Goal: Task Accomplishment & Management: Complete application form

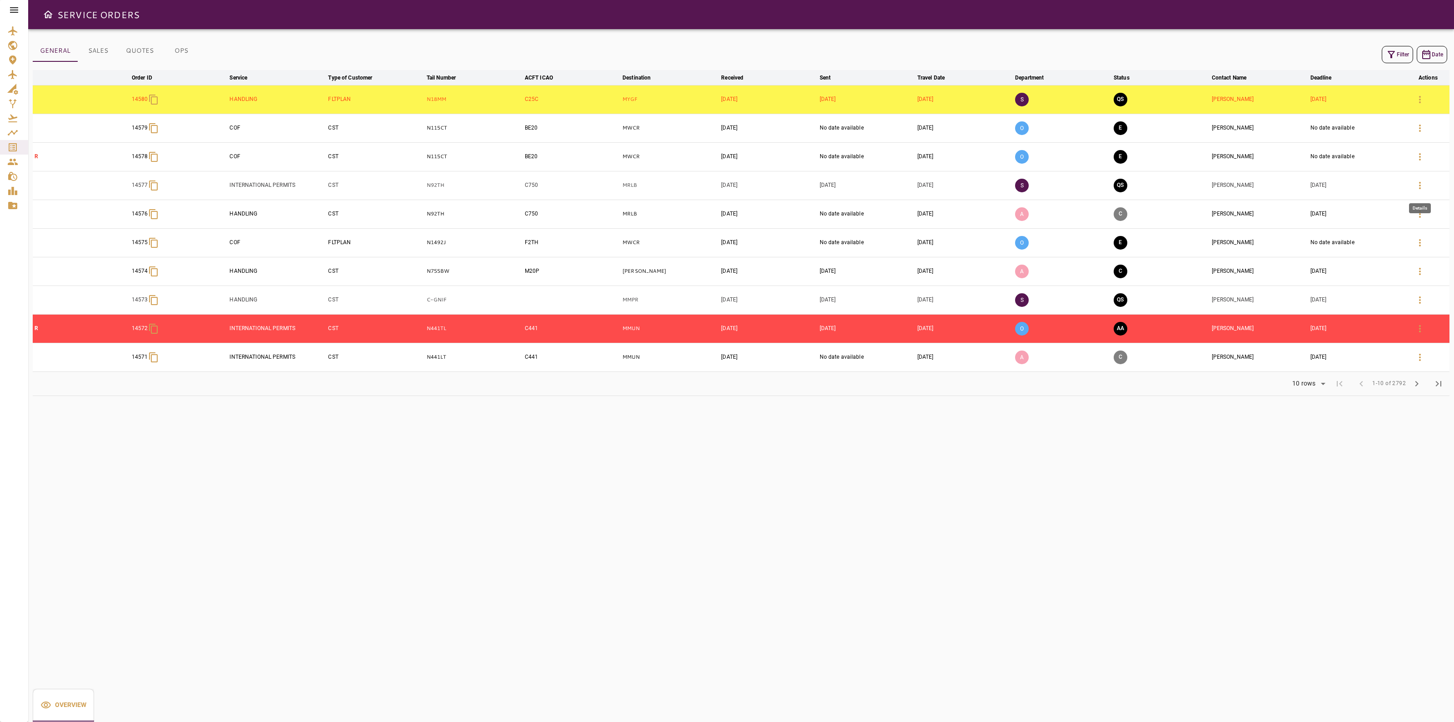
click at [1411, 189] on button "button" at bounding box center [1420, 186] width 22 height 22
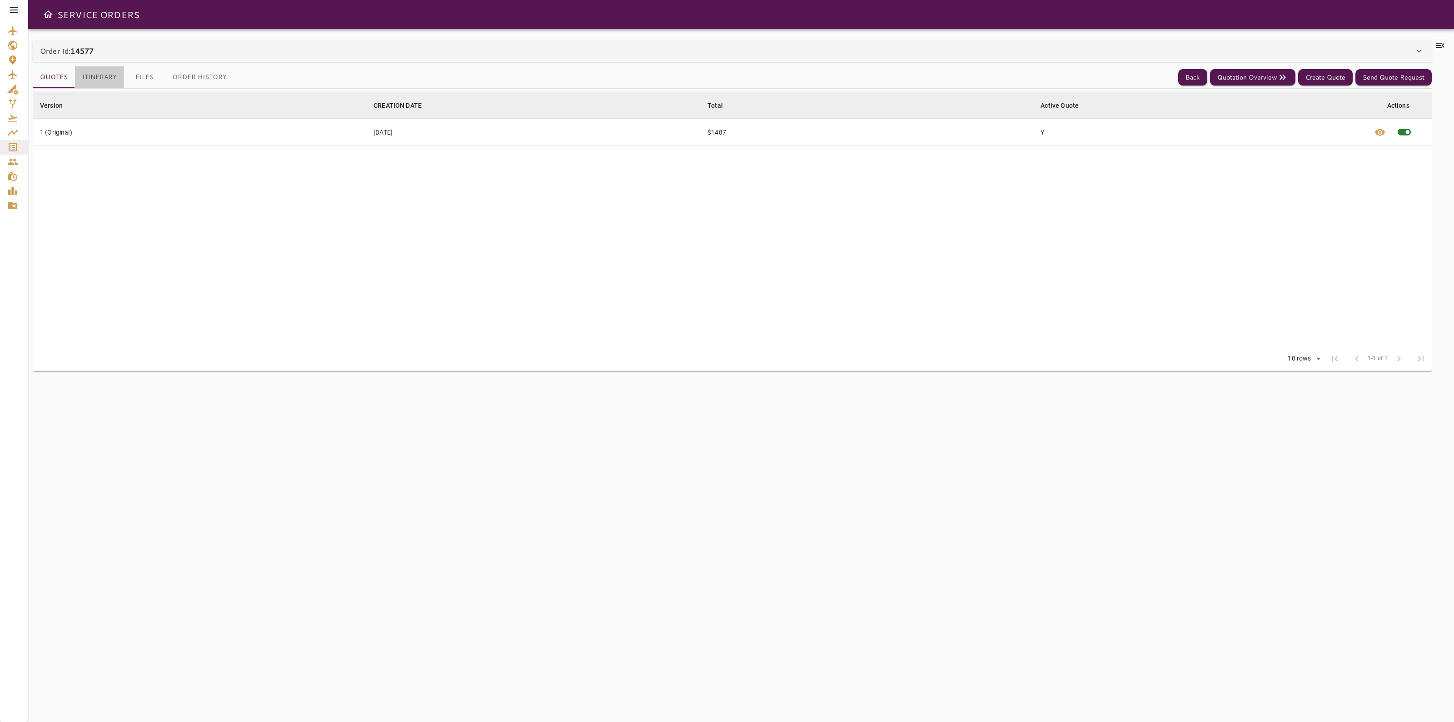
click at [93, 75] on button "Itinerary" at bounding box center [99, 77] width 49 height 22
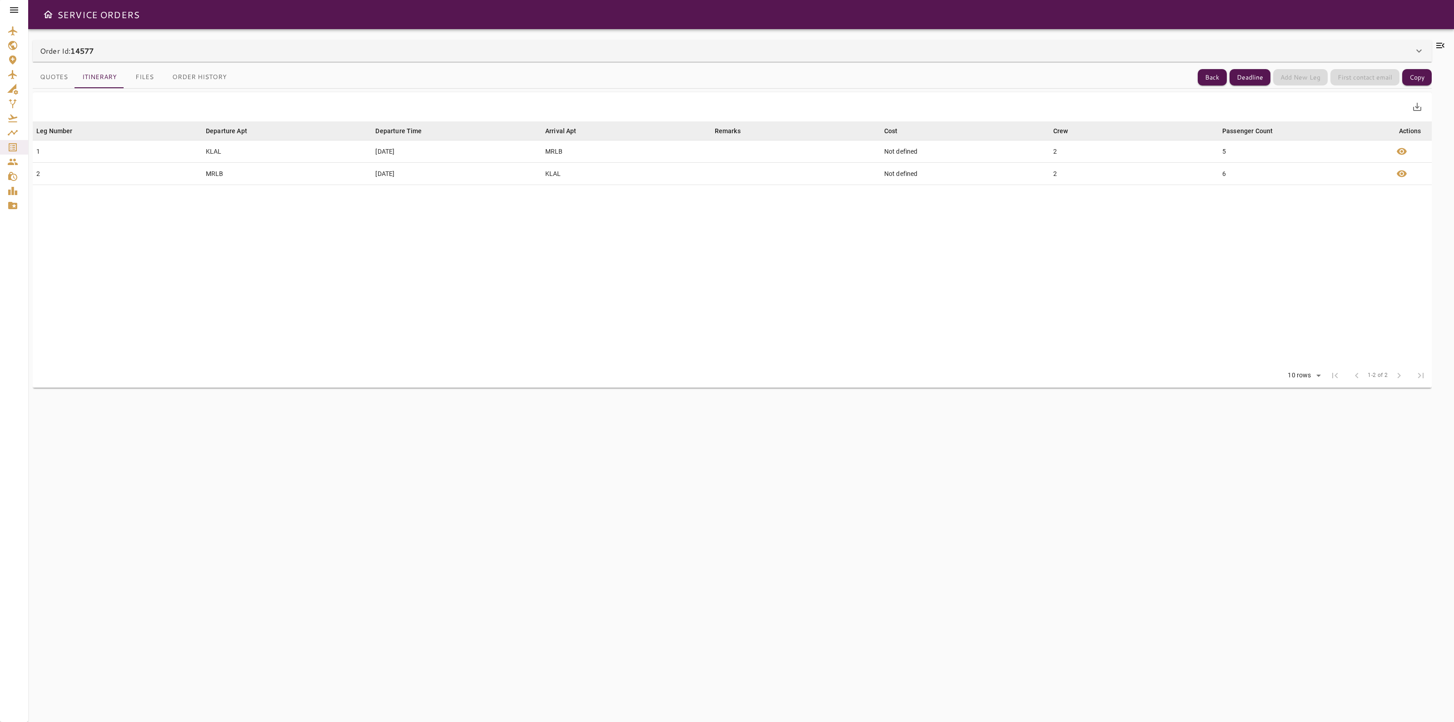
click at [205, 75] on button "Order History" at bounding box center [199, 77] width 69 height 22
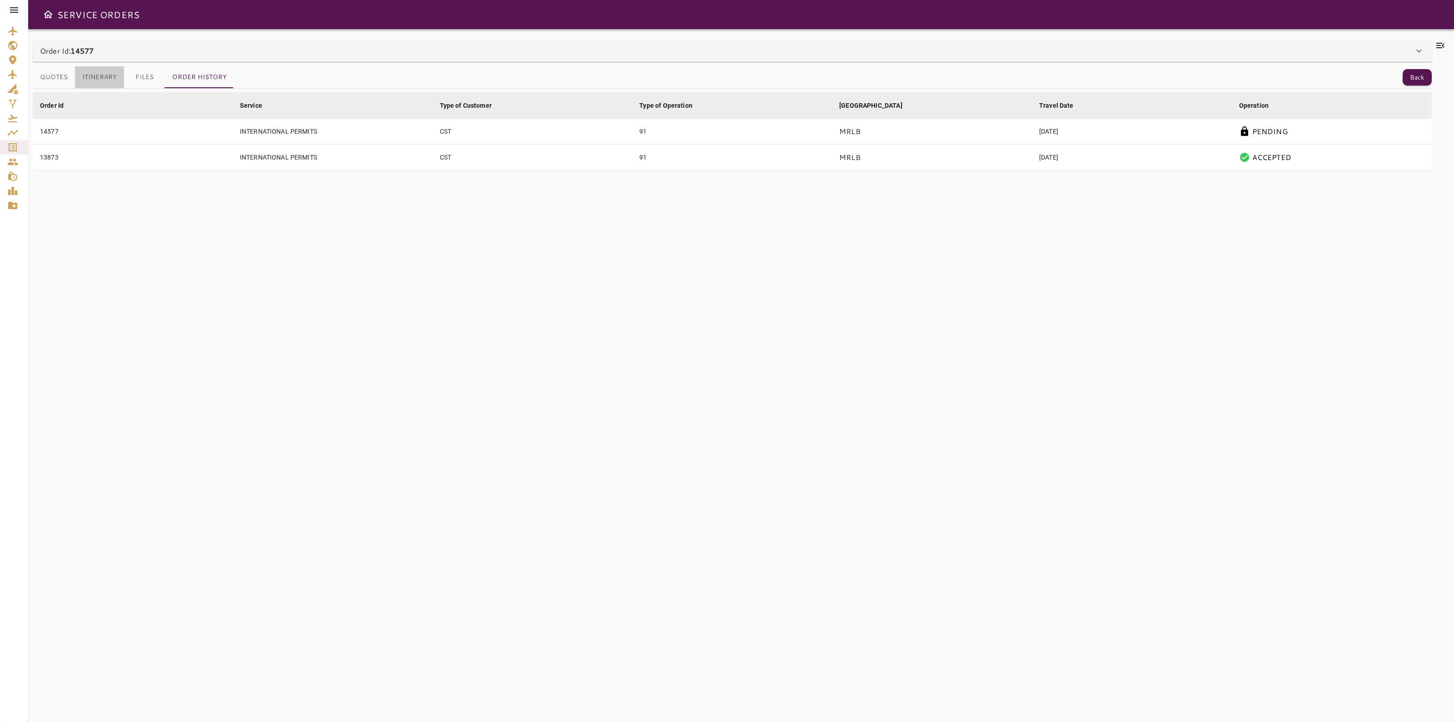
click at [92, 80] on button "Itinerary" at bounding box center [99, 77] width 49 height 22
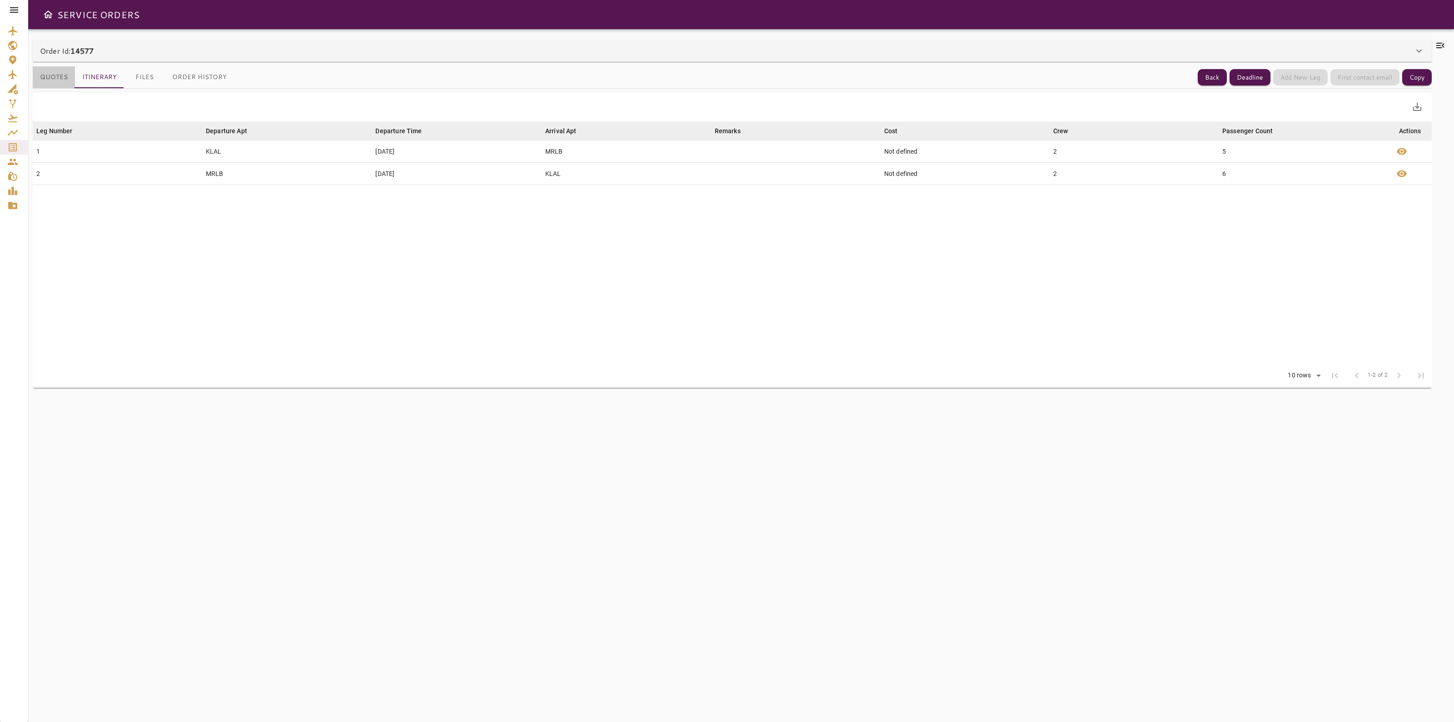
click at [60, 75] on button "Quotes" at bounding box center [54, 77] width 42 height 22
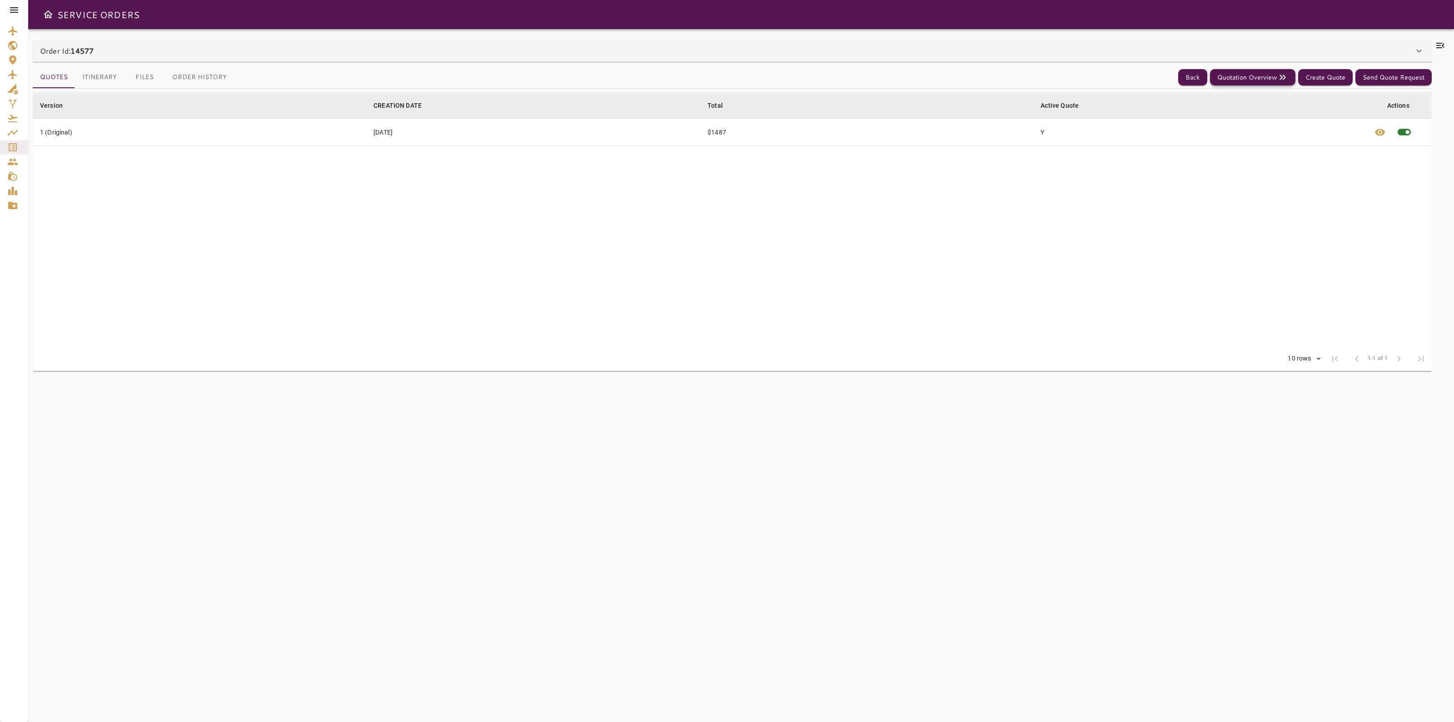
click at [1259, 74] on button "Quotation Overview" at bounding box center [1252, 77] width 85 height 17
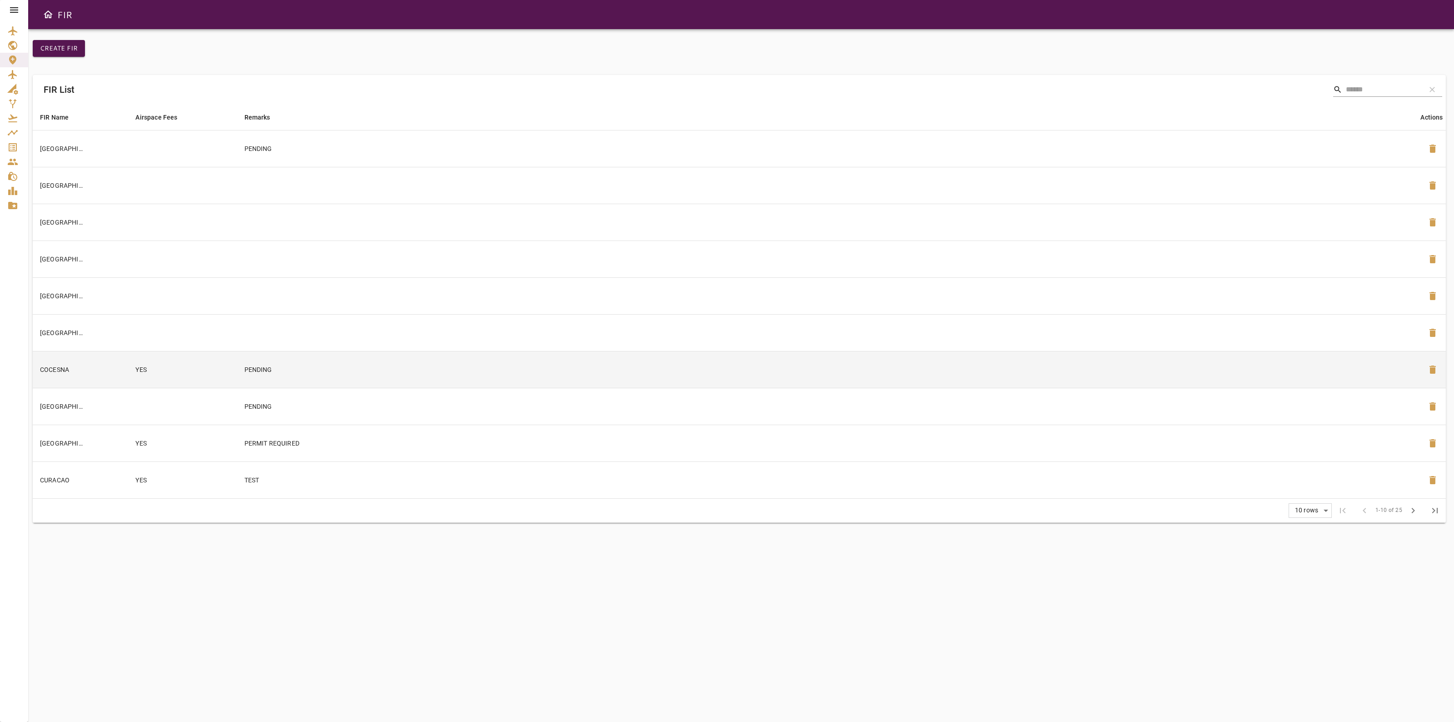
click at [159, 381] on td "YES" at bounding box center [182, 369] width 109 height 37
click at [16, 11] on icon at bounding box center [14, 10] width 11 height 11
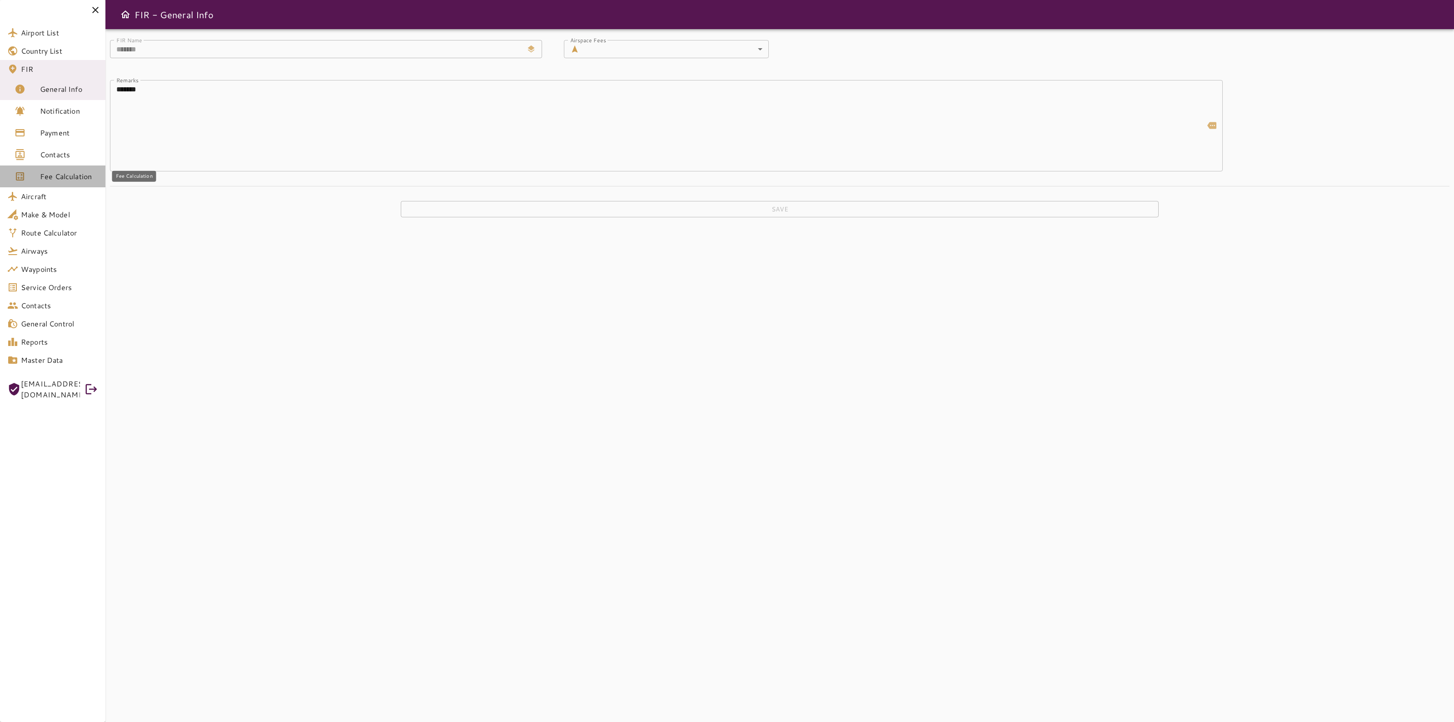
click at [67, 171] on span "Fee Calculation" at bounding box center [69, 176] width 58 height 11
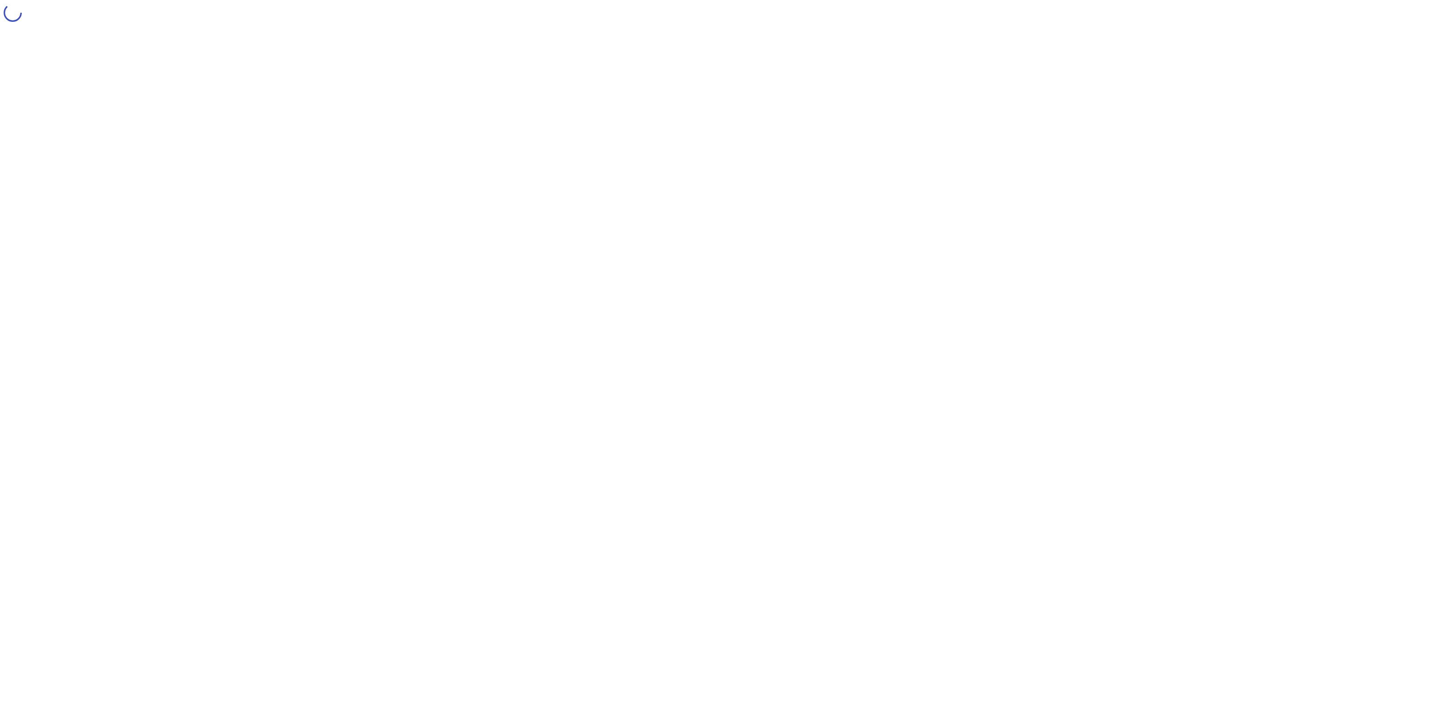
click at [69, 27] on html at bounding box center [727, 13] width 1454 height 27
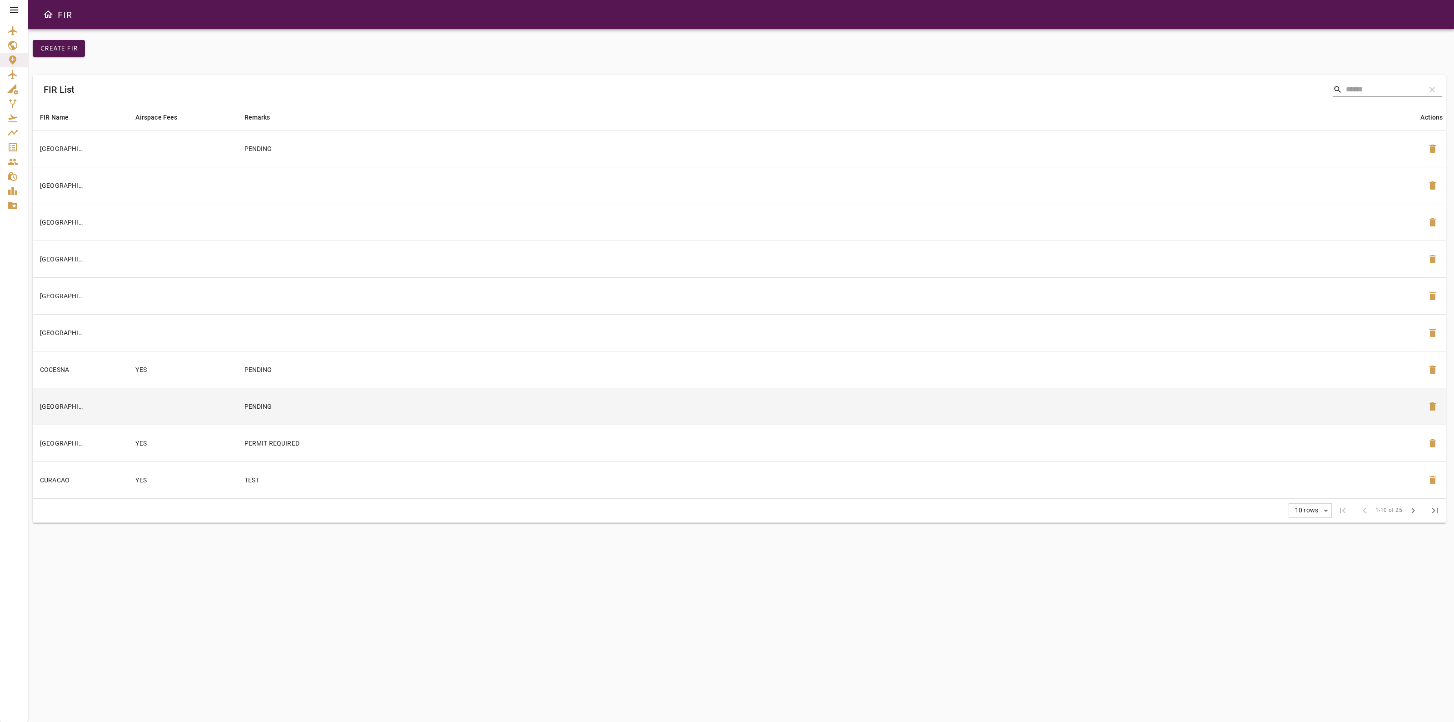
click at [282, 409] on p "PENDING" at bounding box center [607, 406] width 727 height 9
click at [14, 8] on icon at bounding box center [14, 10] width 11 height 11
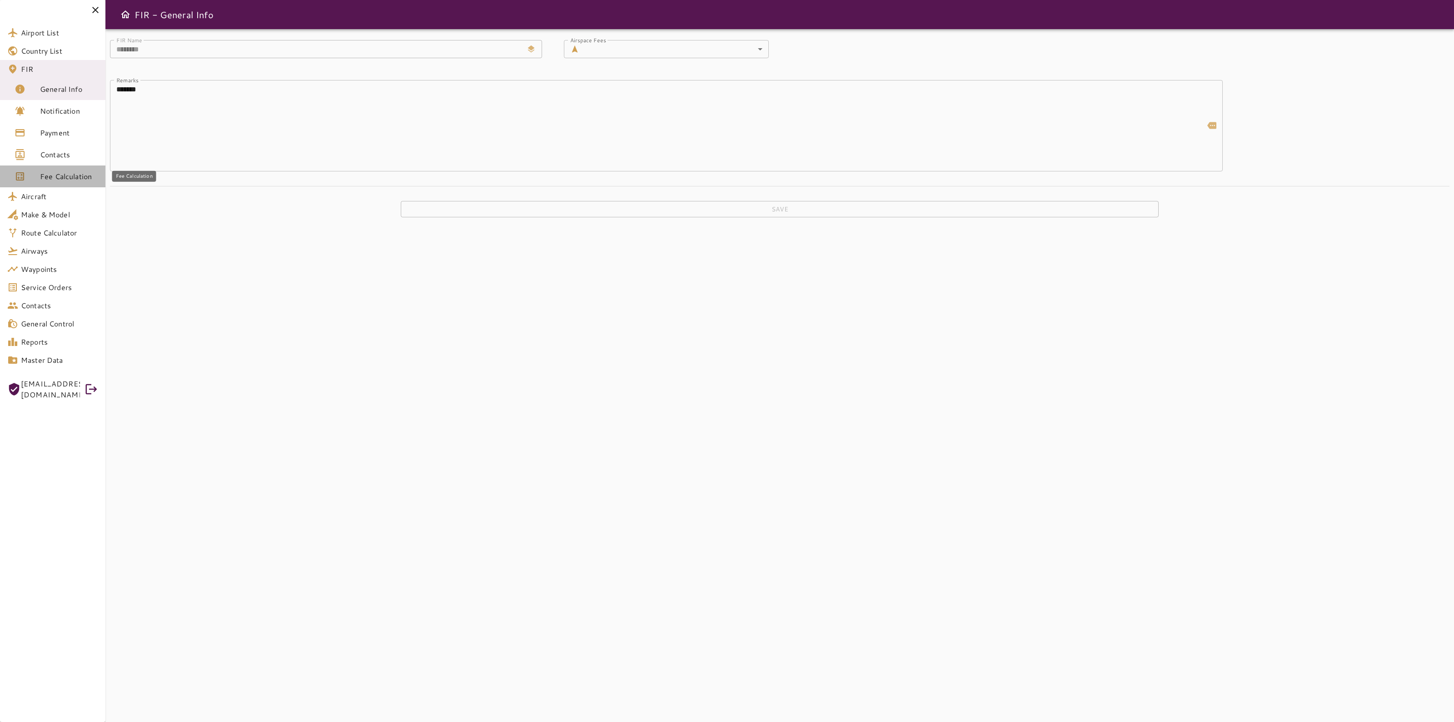
click at [59, 169] on link "Fee Calculation" at bounding box center [52, 176] width 105 height 22
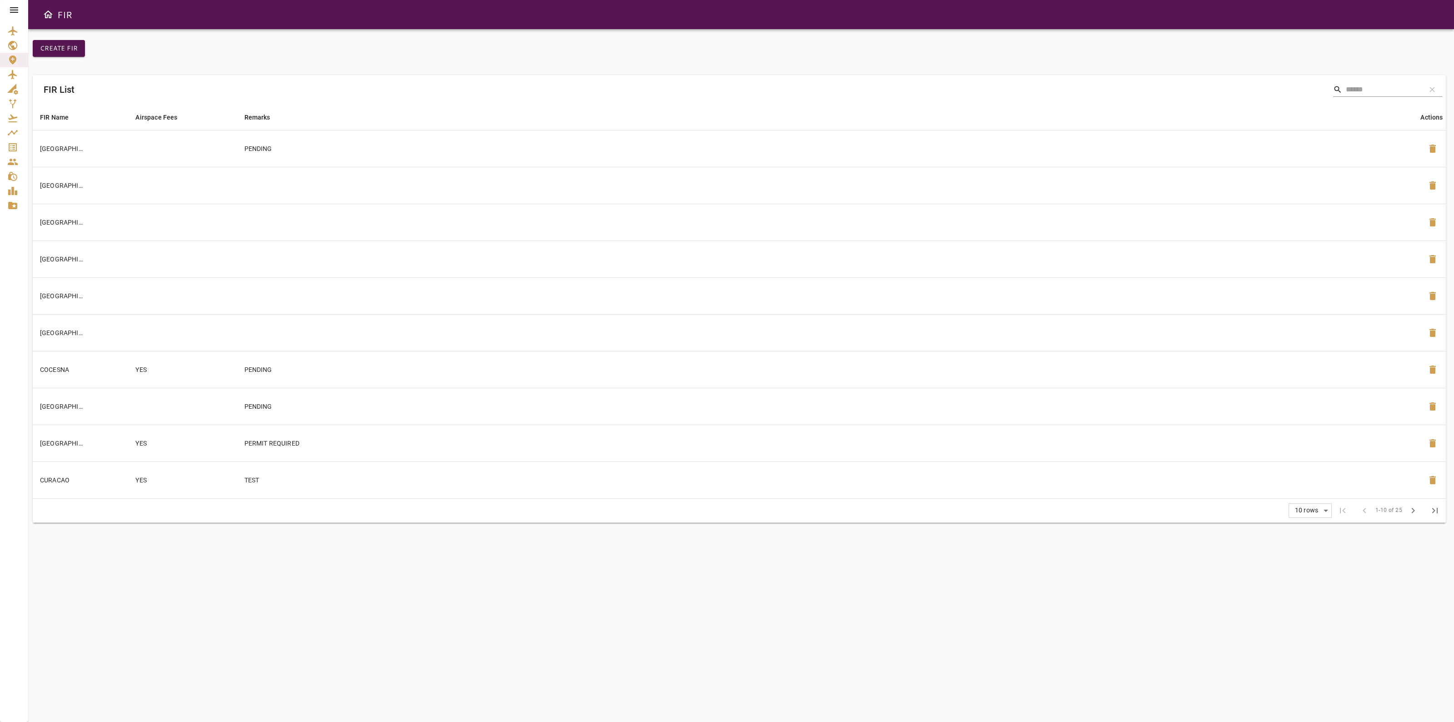
click at [1302, 473] on td "TEST" at bounding box center [828, 479] width 1183 height 37
click at [12, 5] on icon at bounding box center [14, 10] width 11 height 11
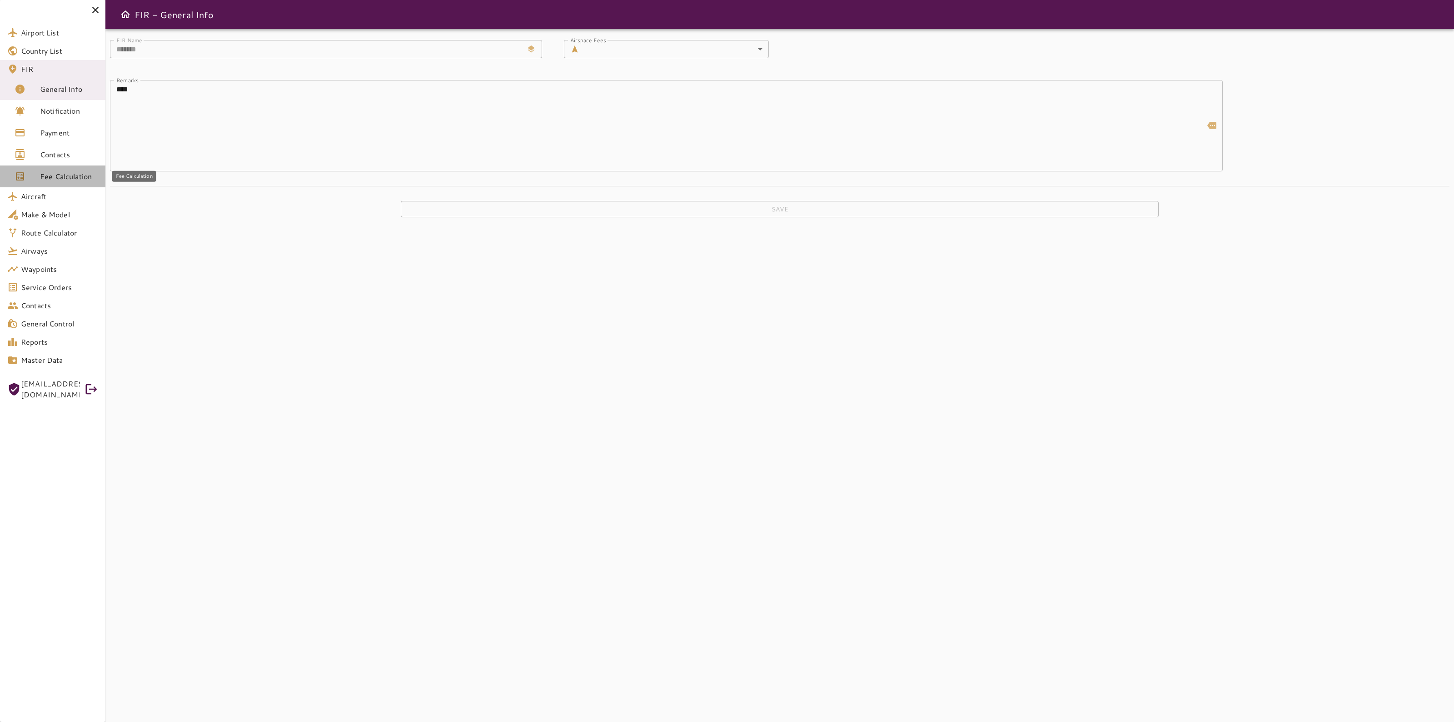
click at [56, 180] on span "Fee Calculation" at bounding box center [69, 176] width 58 height 11
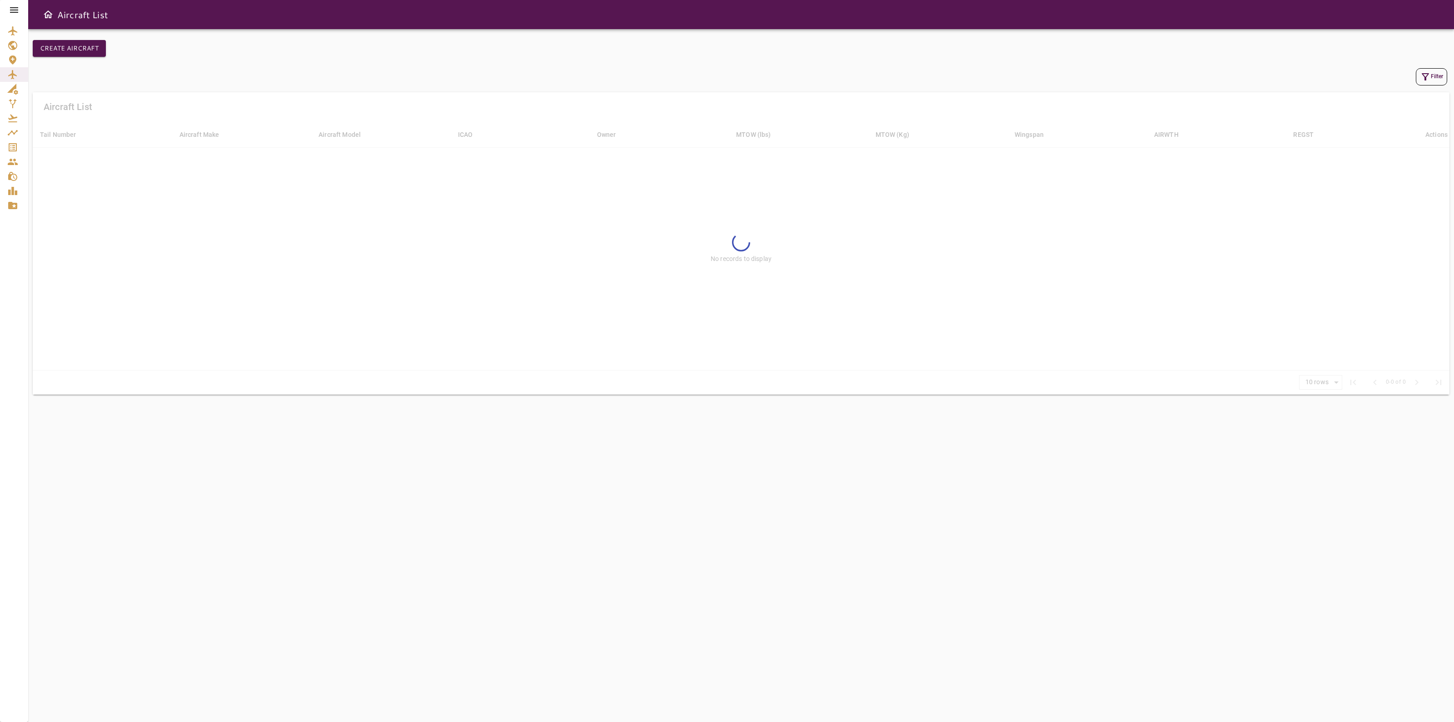
click at [7, 7] on div at bounding box center [14, 10] width 28 height 20
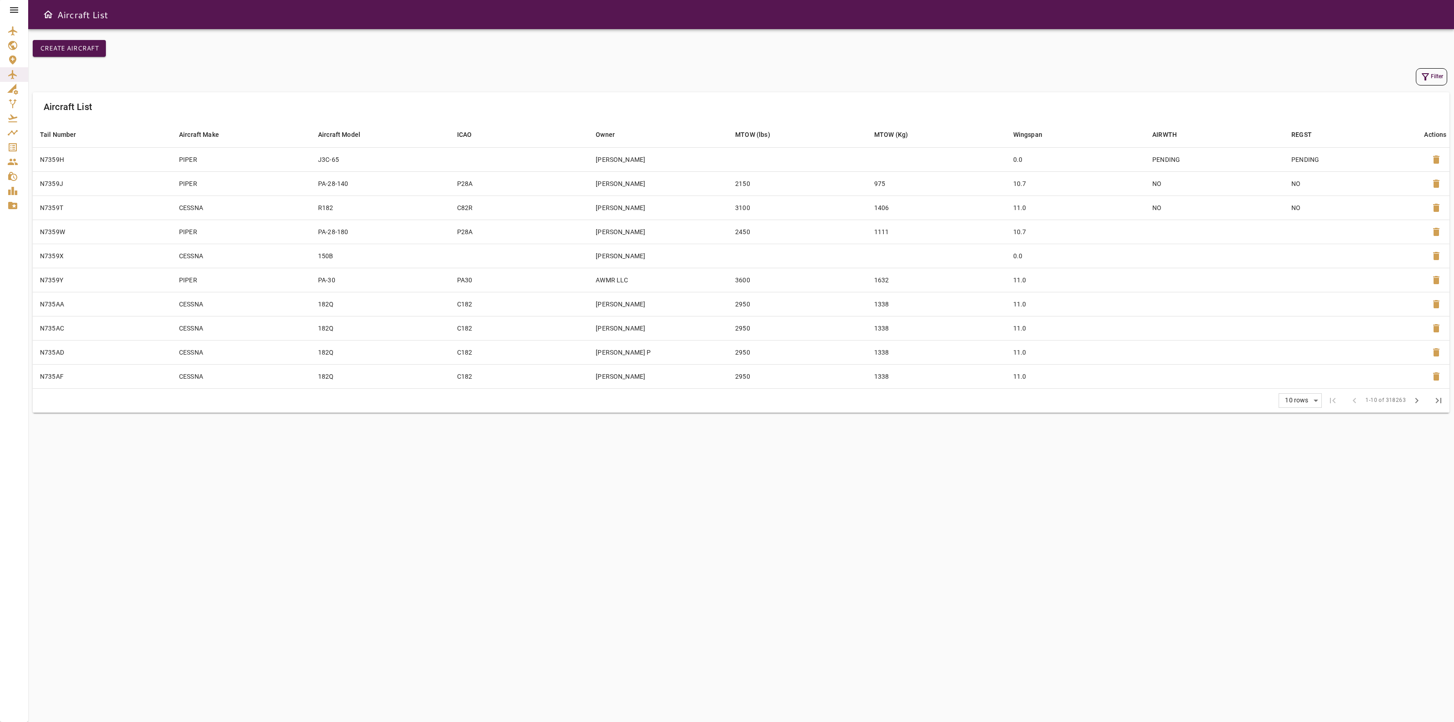
click at [10, 7] on icon at bounding box center [14, 9] width 8 height 5
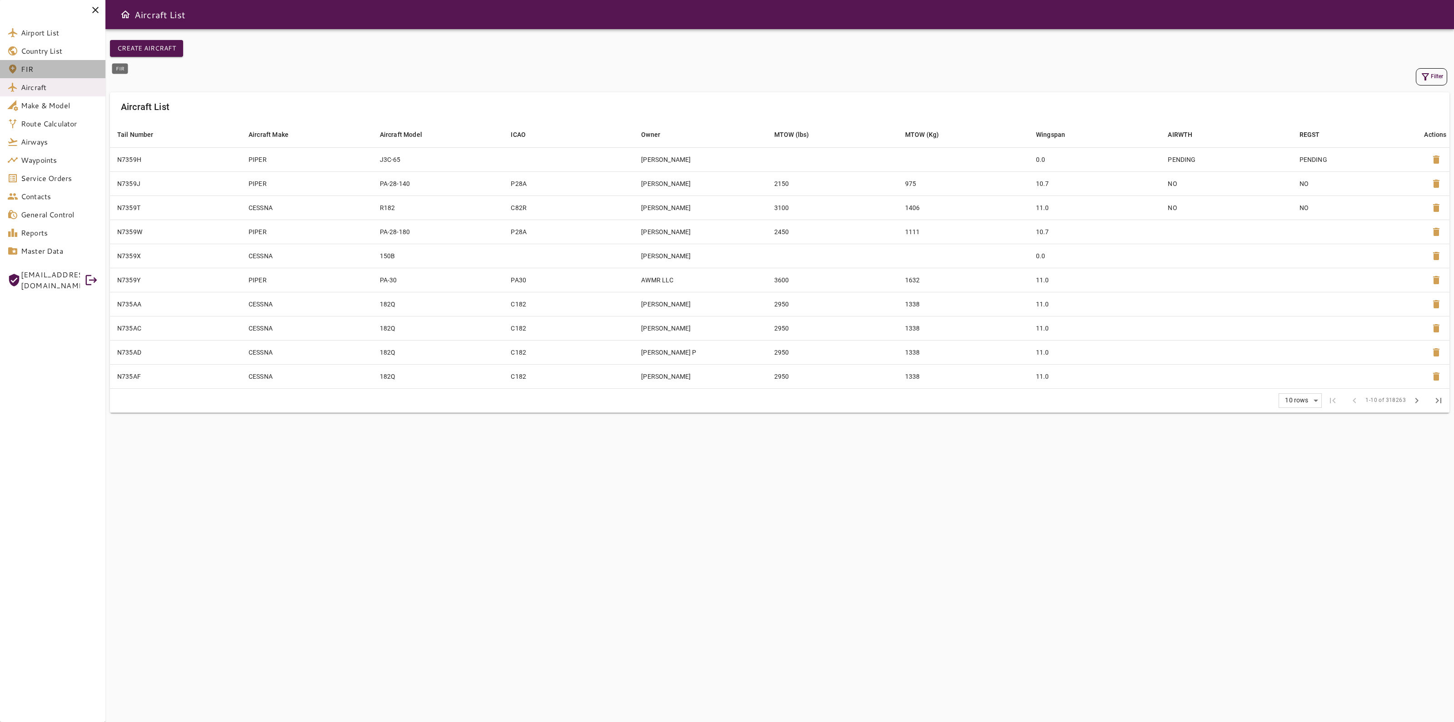
click at [38, 75] on link "FIR" at bounding box center [52, 69] width 105 height 18
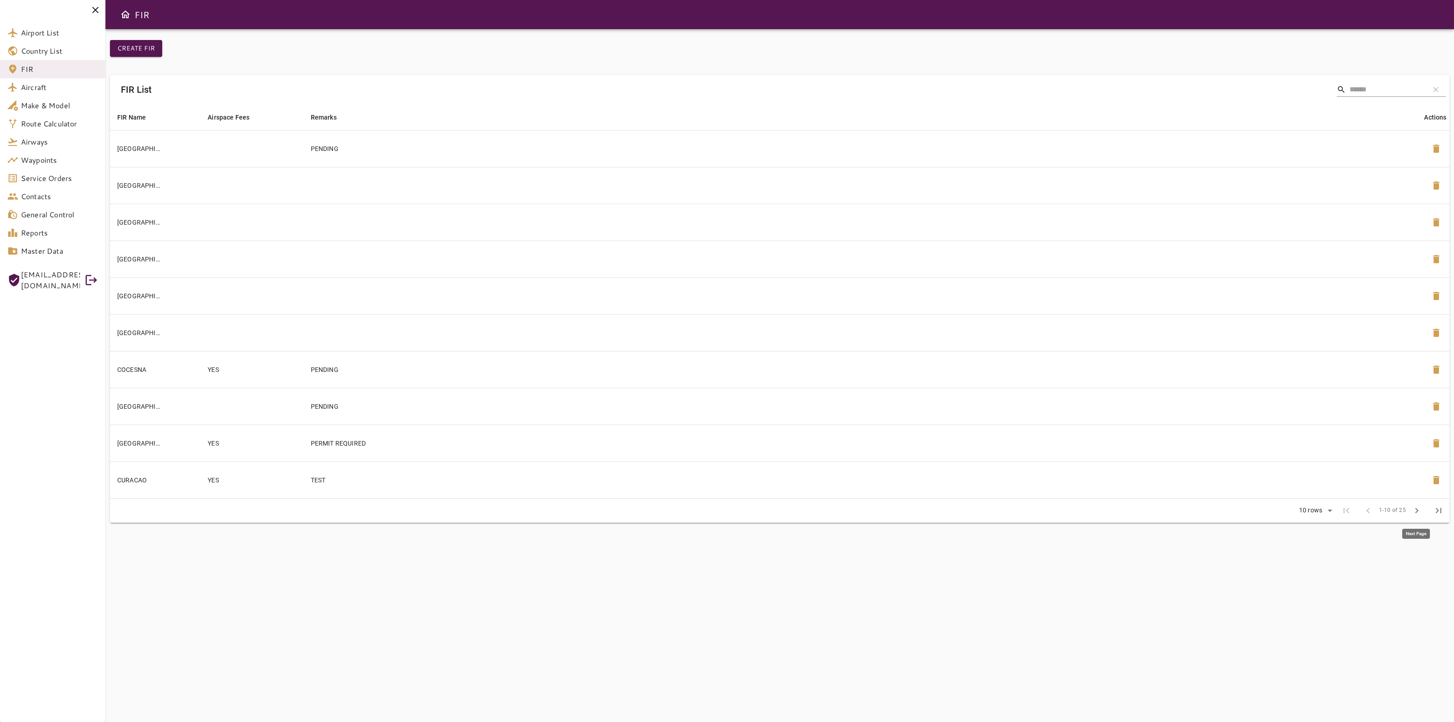
click at [1410, 509] on button "chevron_right" at bounding box center [1417, 510] width 22 height 22
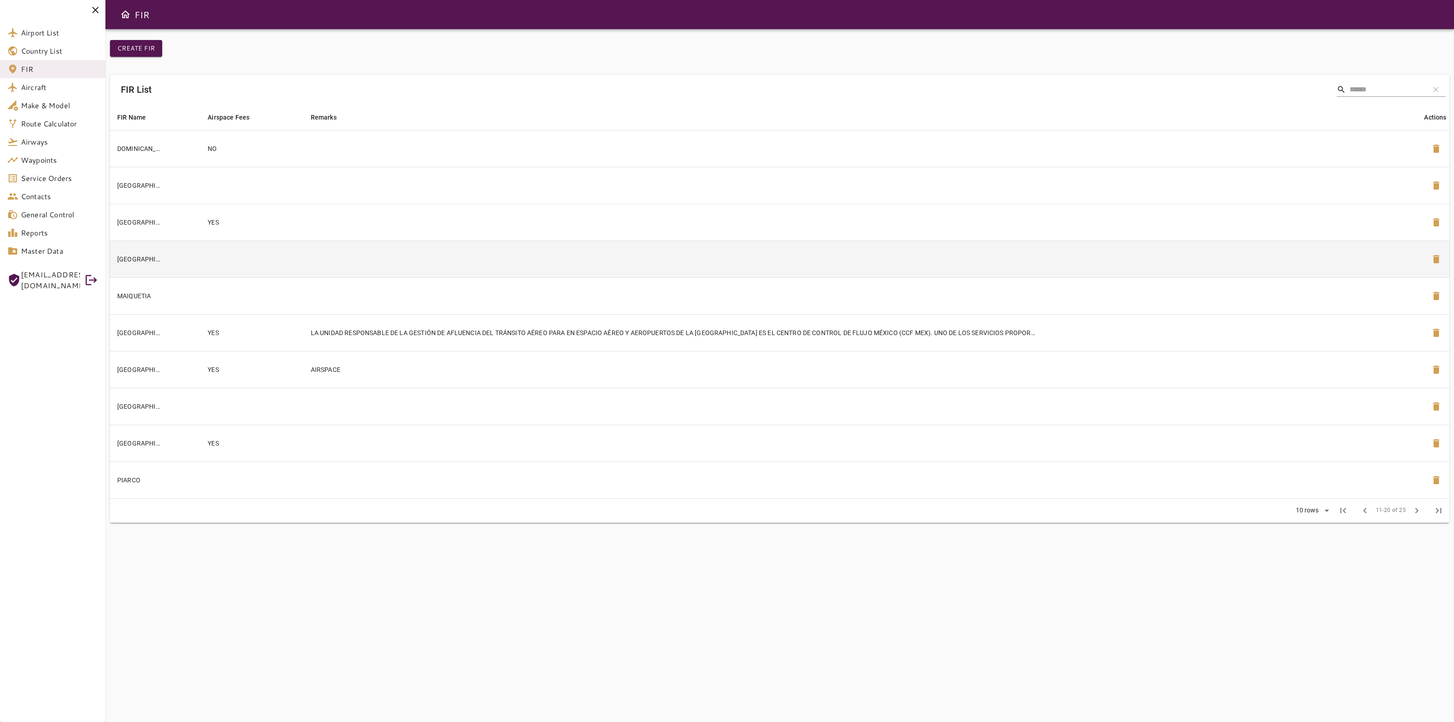
click at [408, 268] on td at bounding box center [864, 258] width 1120 height 37
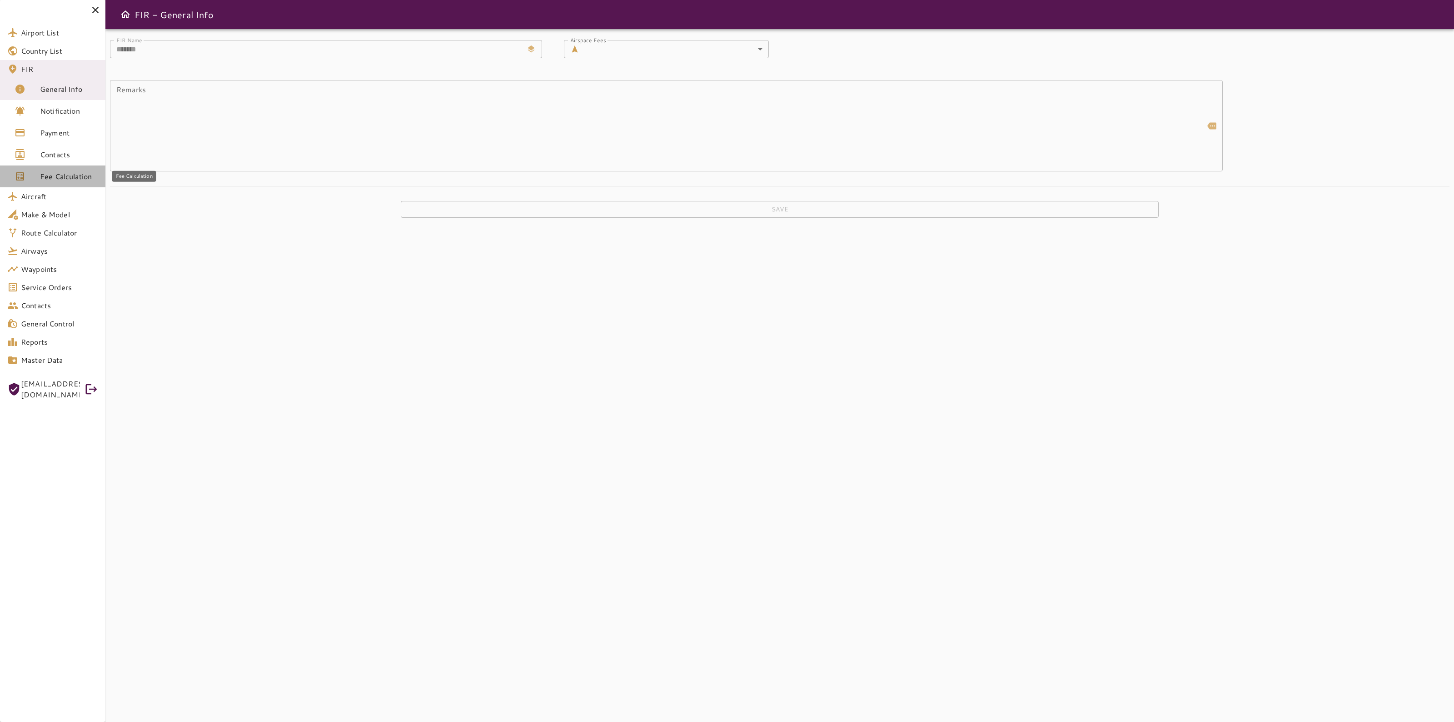
click at [69, 175] on span "Fee Calculation" at bounding box center [69, 176] width 58 height 11
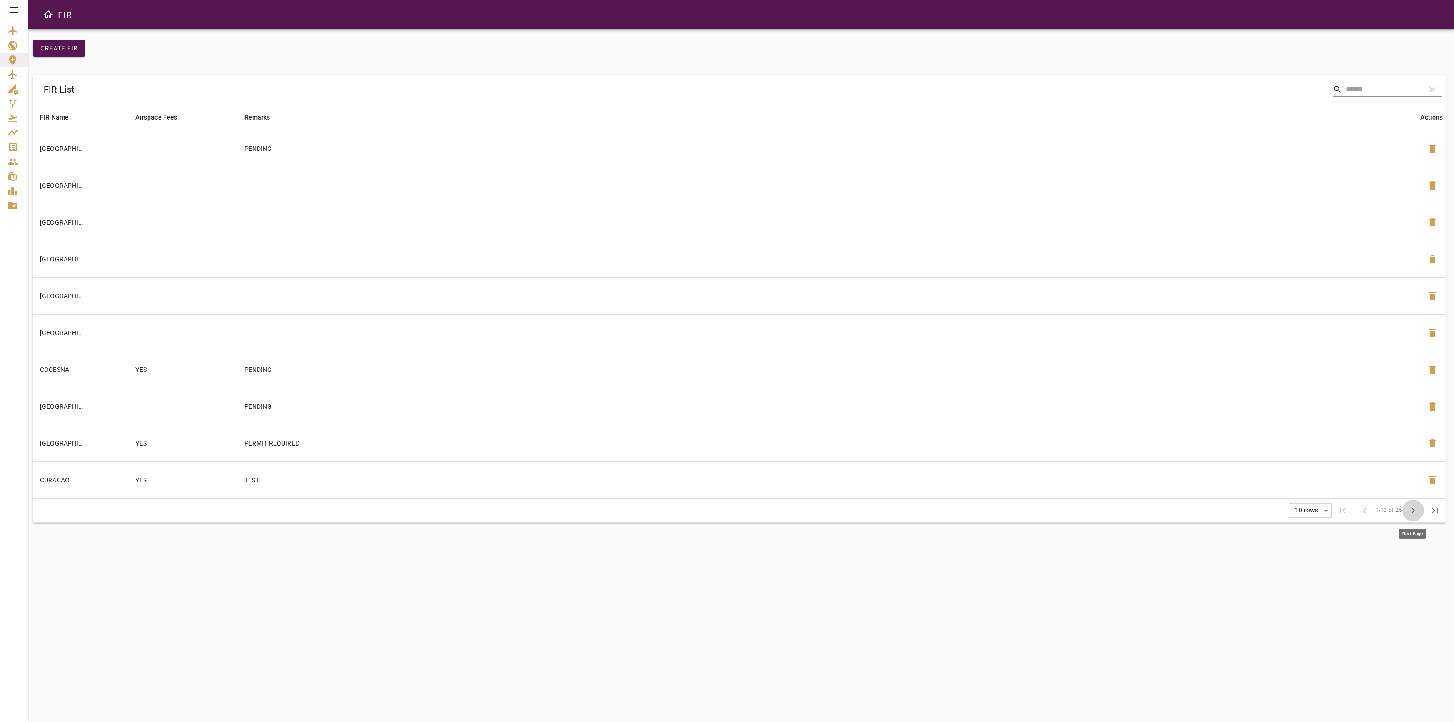
click at [1412, 507] on span "chevron_right" at bounding box center [1413, 510] width 11 height 11
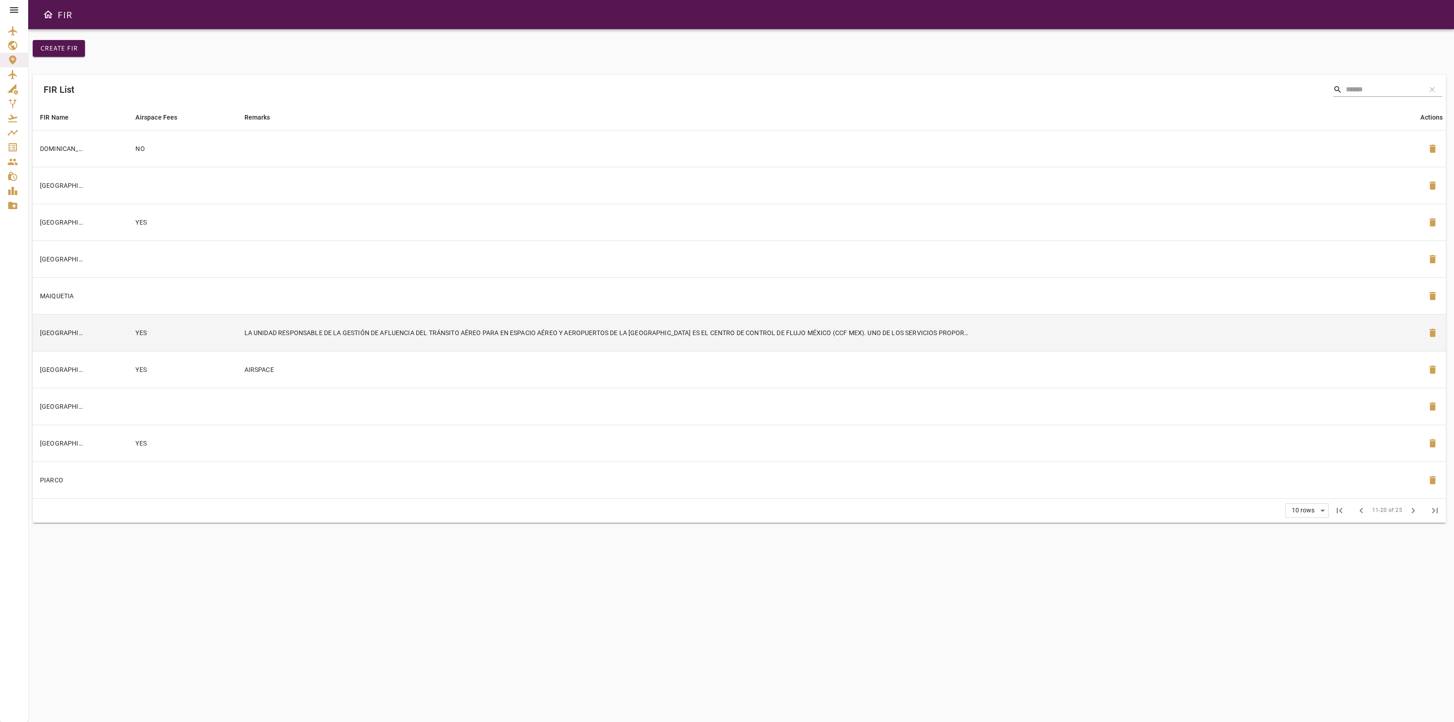
click at [1294, 337] on td "LA UNIDAD RESPONSABLE DE LA GESTIÓN DE AFLUENCIA DEL TRÁNSITO AÉREO PARA EN ESP…" at bounding box center [828, 332] width 1183 height 37
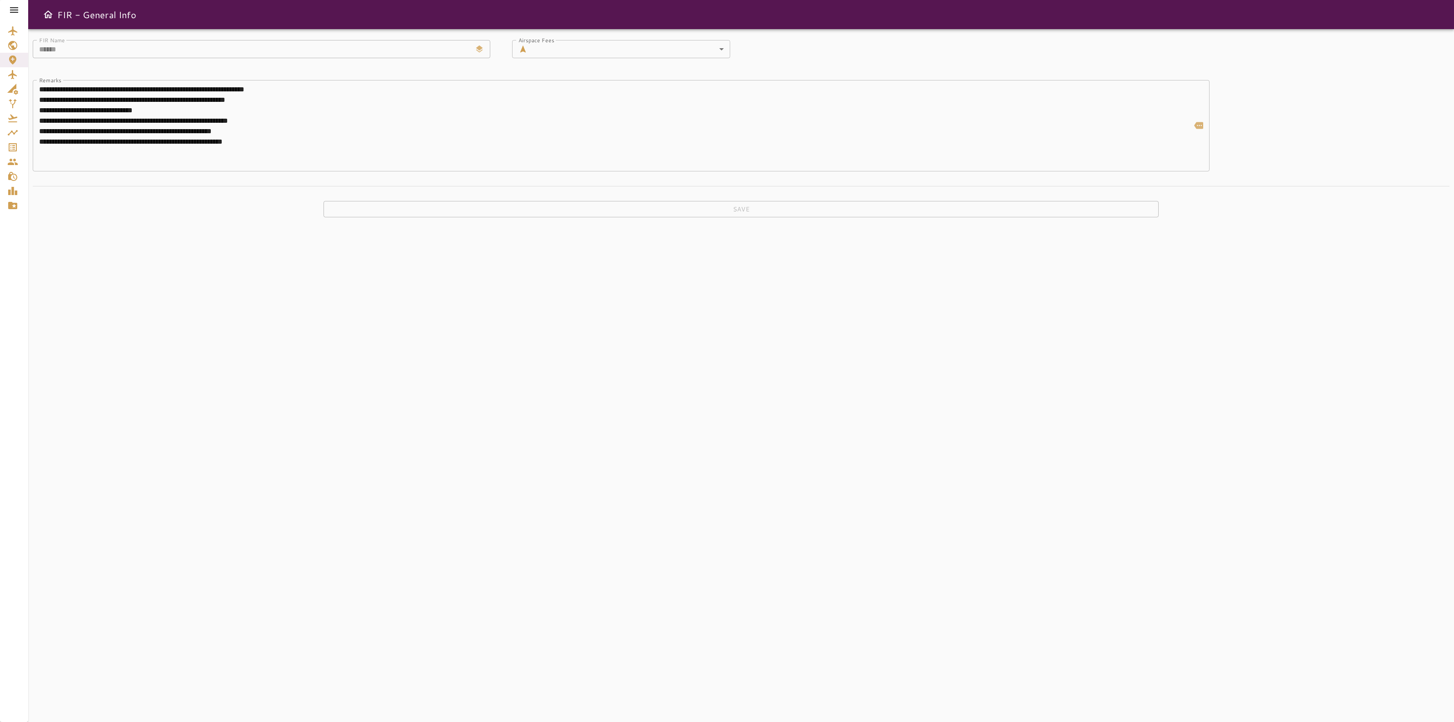
click at [12, 8] on icon at bounding box center [14, 9] width 8 height 5
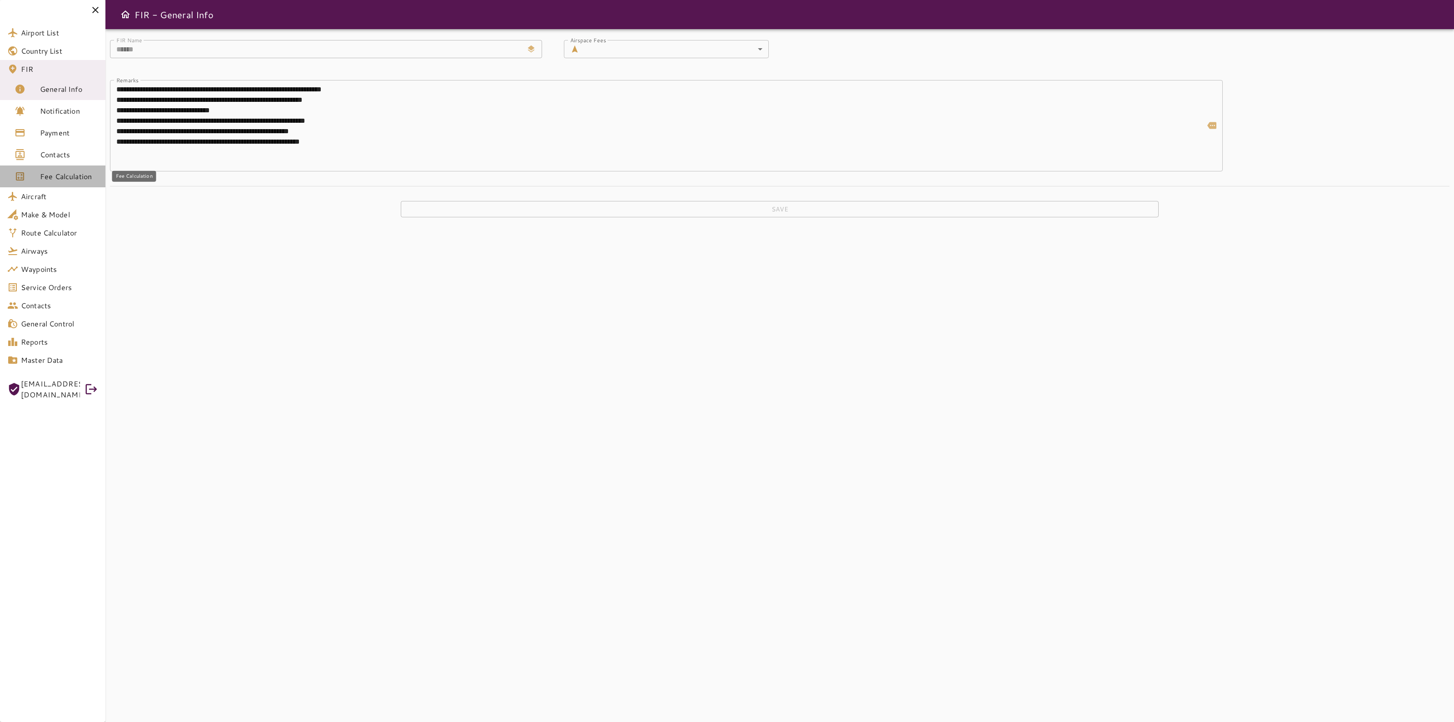
click at [65, 173] on span "Fee Calculation" at bounding box center [69, 176] width 58 height 11
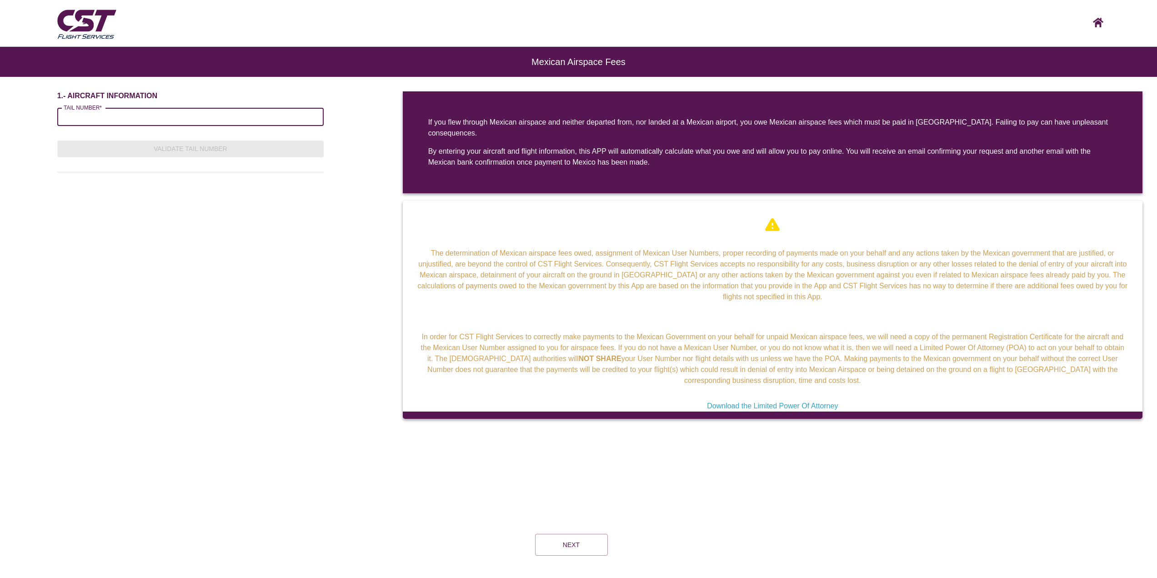
click at [158, 122] on input "TAIL NUMBER*" at bounding box center [190, 117] width 266 height 18
type input "******"
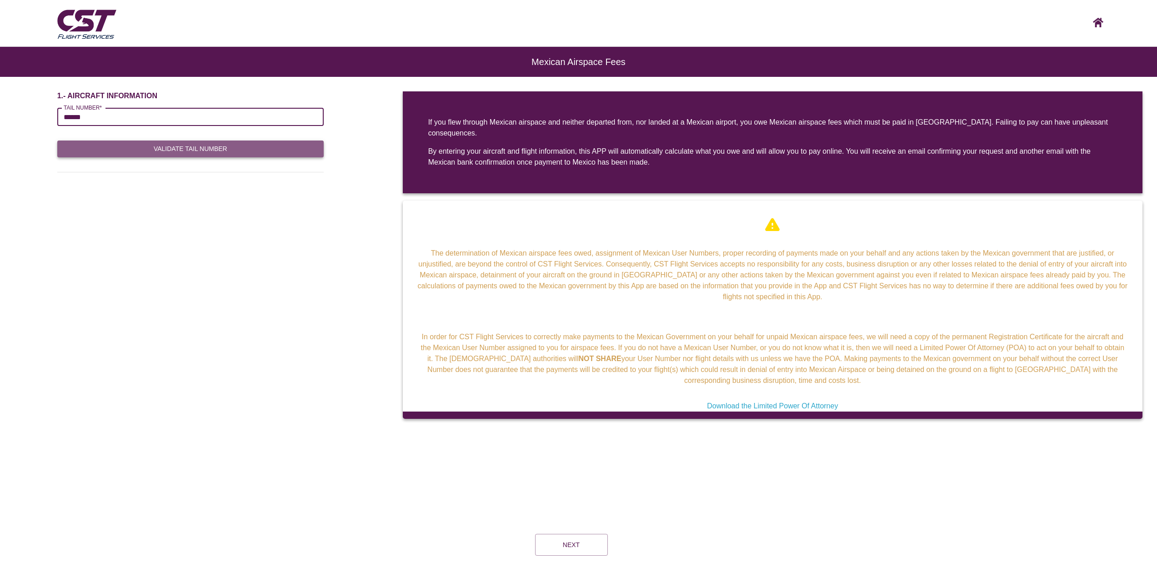
click at [175, 156] on button "Validate Tail Number" at bounding box center [190, 148] width 266 height 17
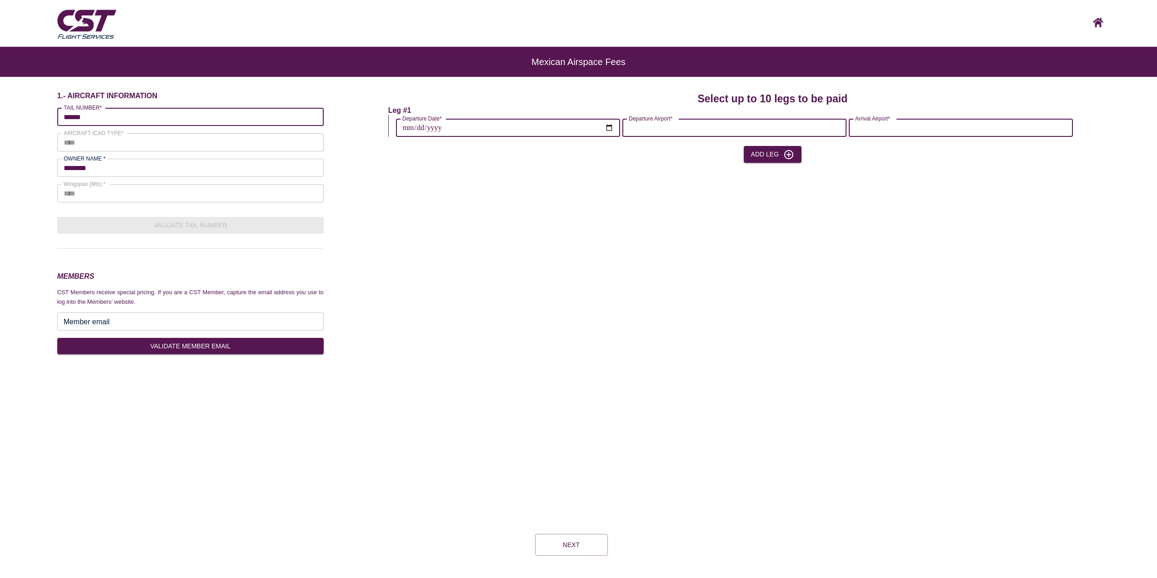
click at [517, 120] on input "Departure Date*" at bounding box center [508, 127] width 224 height 25
click at [508, 128] on input "Departure Date*" at bounding box center [508, 127] width 224 height 25
click at [607, 130] on input "Departure Date*" at bounding box center [508, 127] width 224 height 25
type input "**********"
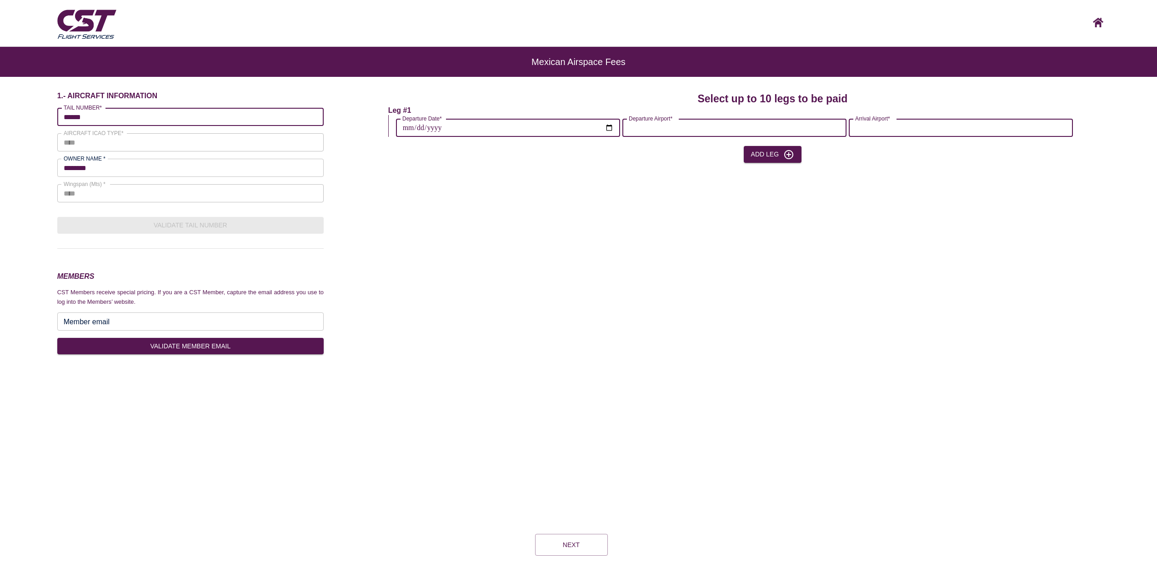
click at [717, 131] on input "Departure Airport*" at bounding box center [734, 127] width 224 height 25
type input "*"
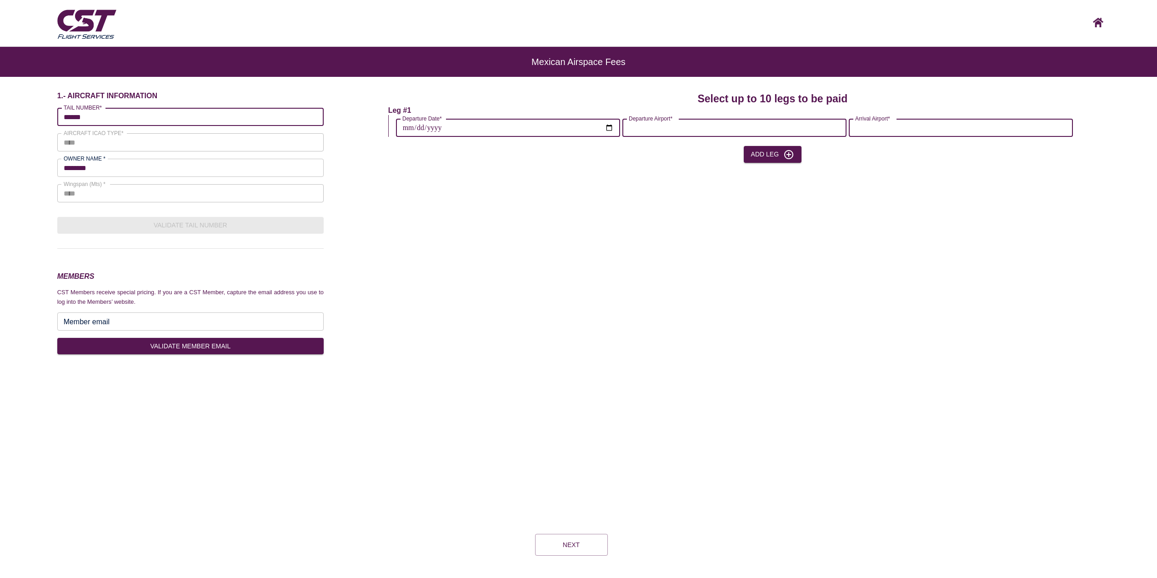
type input "*"
type input "****"
click at [889, 122] on label "Arrival Airport*" at bounding box center [872, 119] width 35 height 8
click at [889, 122] on input "Arrival Airport*" at bounding box center [960, 127] width 224 height 25
type input "*"
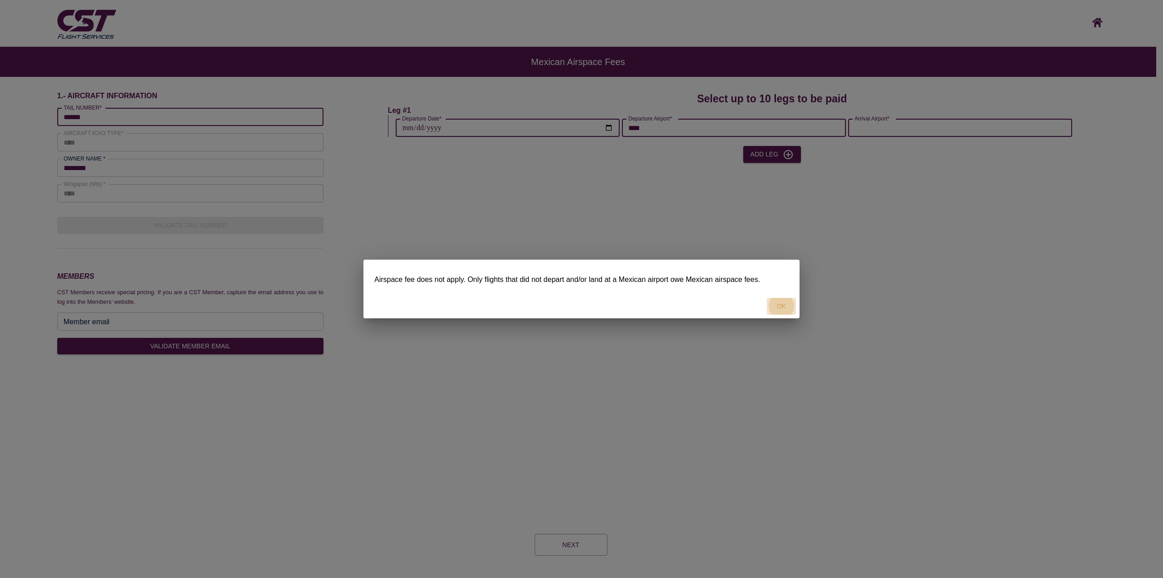
click at [778, 303] on button "OK" at bounding box center [781, 306] width 29 height 17
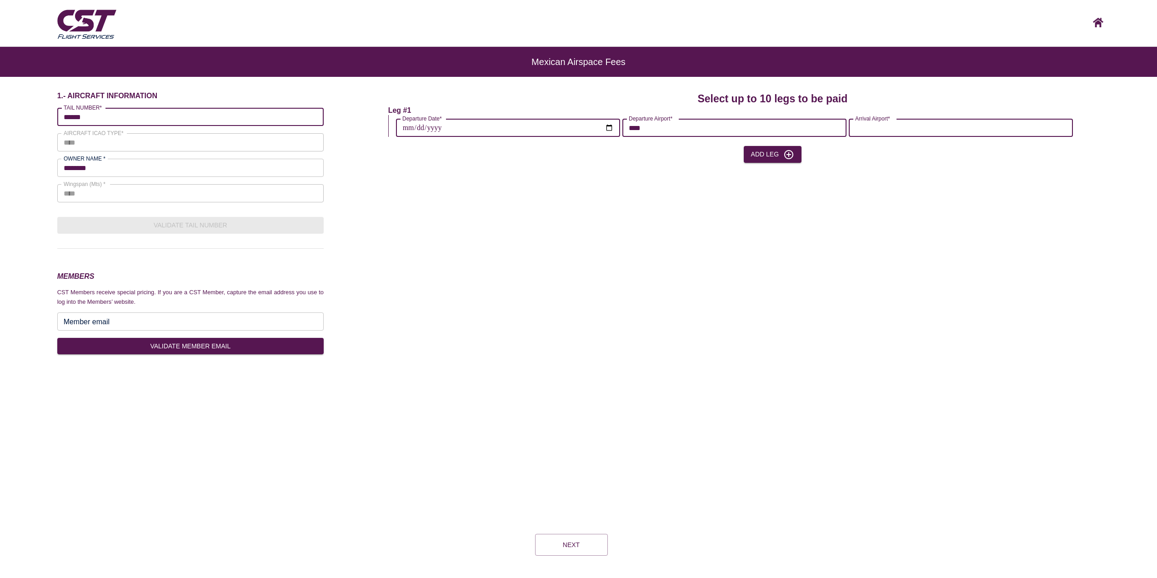
click at [883, 127] on input "Arrival Airport*" at bounding box center [960, 127] width 224 height 25
type input "****"
click at [790, 216] on div "**********" at bounding box center [772, 229] width 768 height 277
click at [599, 541] on button "Next" at bounding box center [571, 545] width 73 height 22
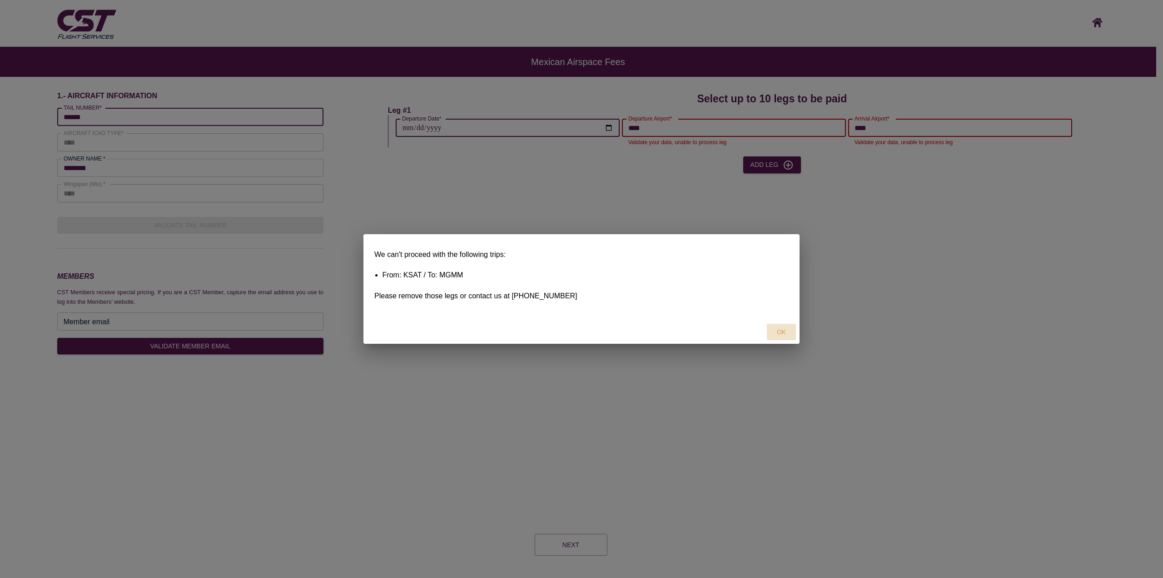
click at [790, 331] on button "OK" at bounding box center [781, 332] width 29 height 17
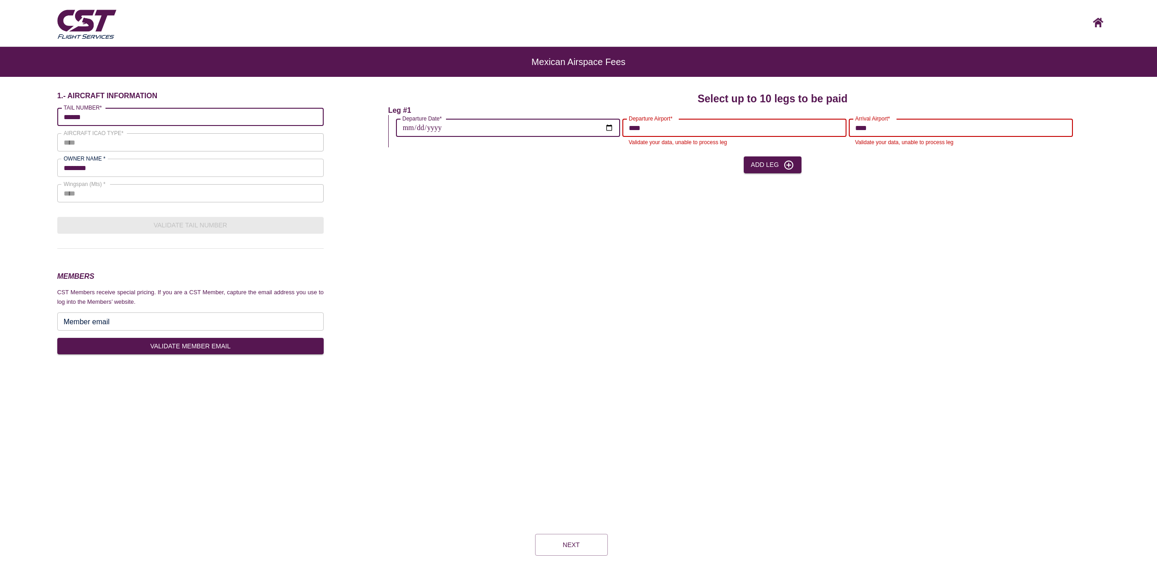
click at [657, 125] on input "****" at bounding box center [734, 127] width 224 height 25
type input "****"
click at [979, 132] on input "****" at bounding box center [960, 127] width 224 height 25
click at [975, 133] on input "****" at bounding box center [960, 127] width 224 height 25
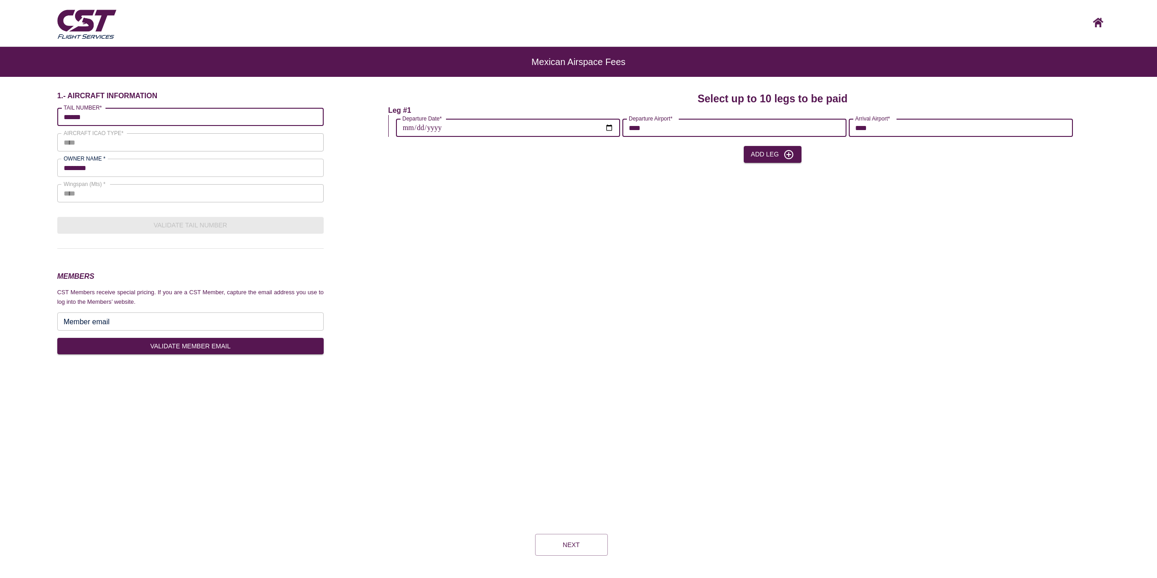
click at [975, 133] on input "****" at bounding box center [960, 127] width 224 height 25
click at [974, 130] on input "****" at bounding box center [960, 127] width 224 height 25
type input "****"
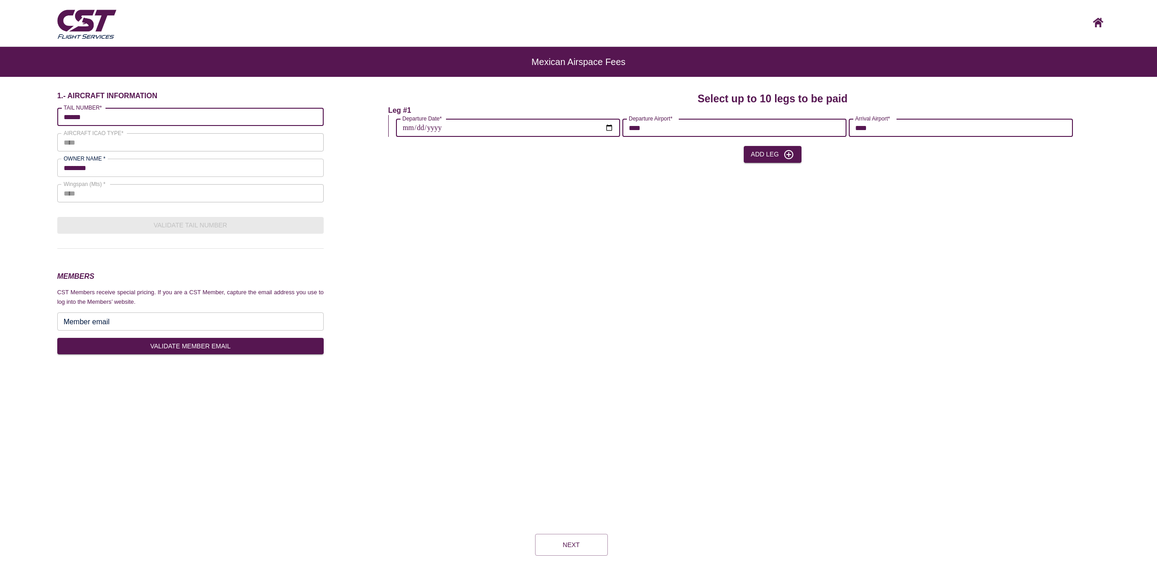
click at [942, 205] on div "**********" at bounding box center [772, 229] width 768 height 277
click at [761, 156] on button "Add Leg" at bounding box center [772, 154] width 58 height 17
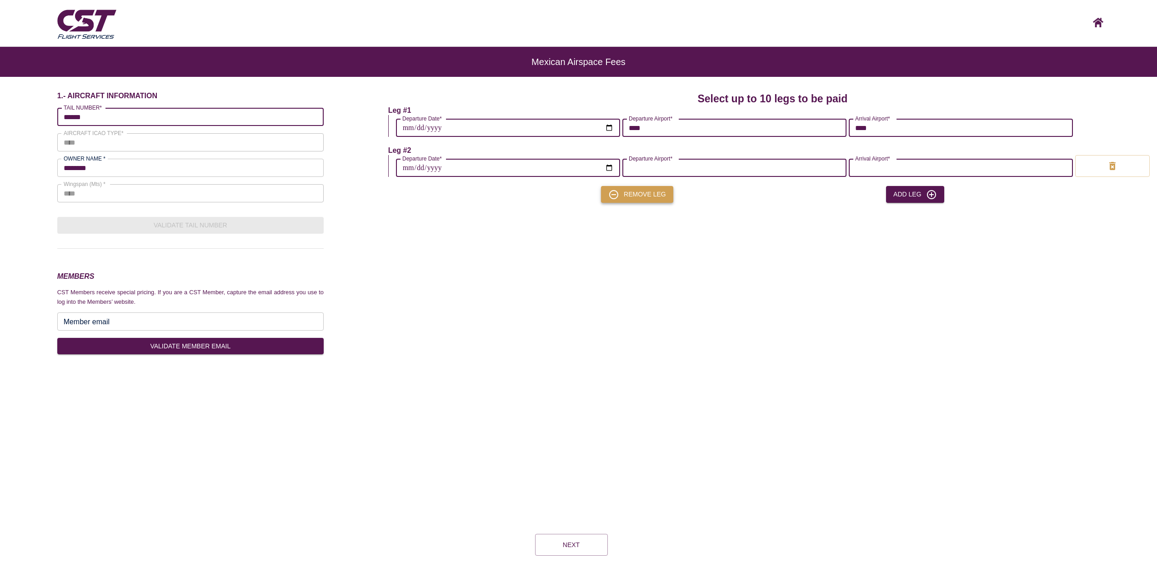
click at [635, 192] on button "Remove leg" at bounding box center [637, 194] width 72 height 17
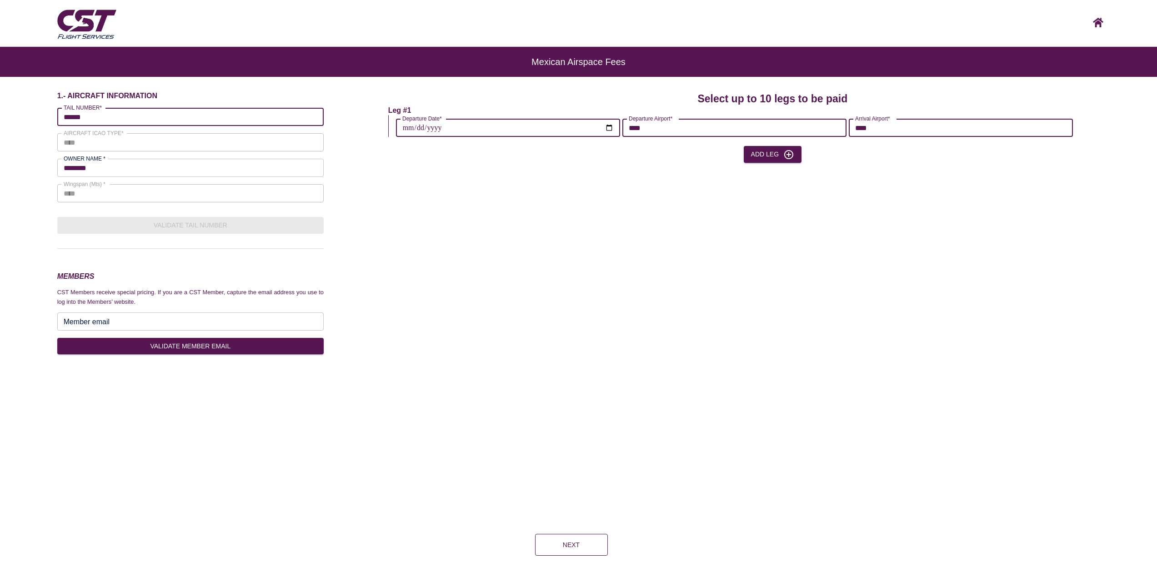
click at [561, 546] on button "Next" at bounding box center [571, 545] width 73 height 22
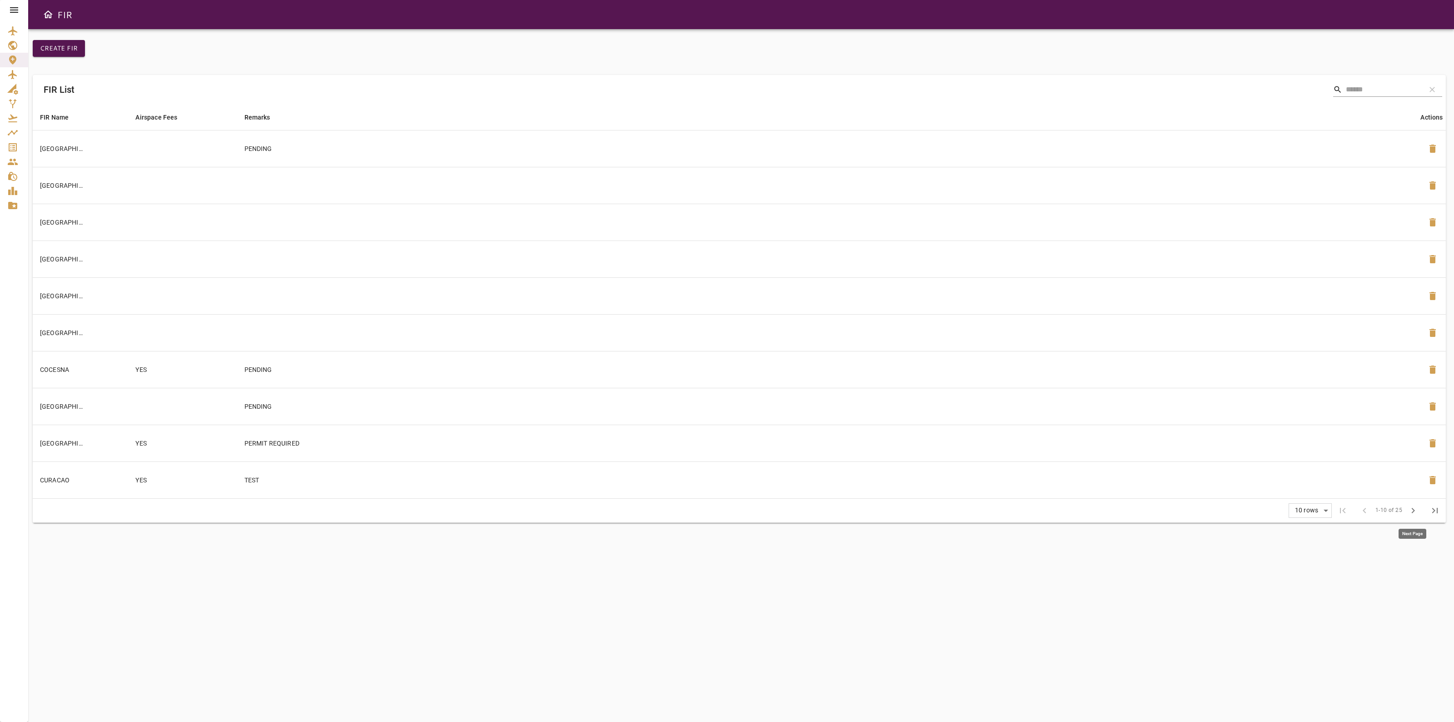
click at [1416, 514] on span "chevron_right" at bounding box center [1413, 510] width 11 height 11
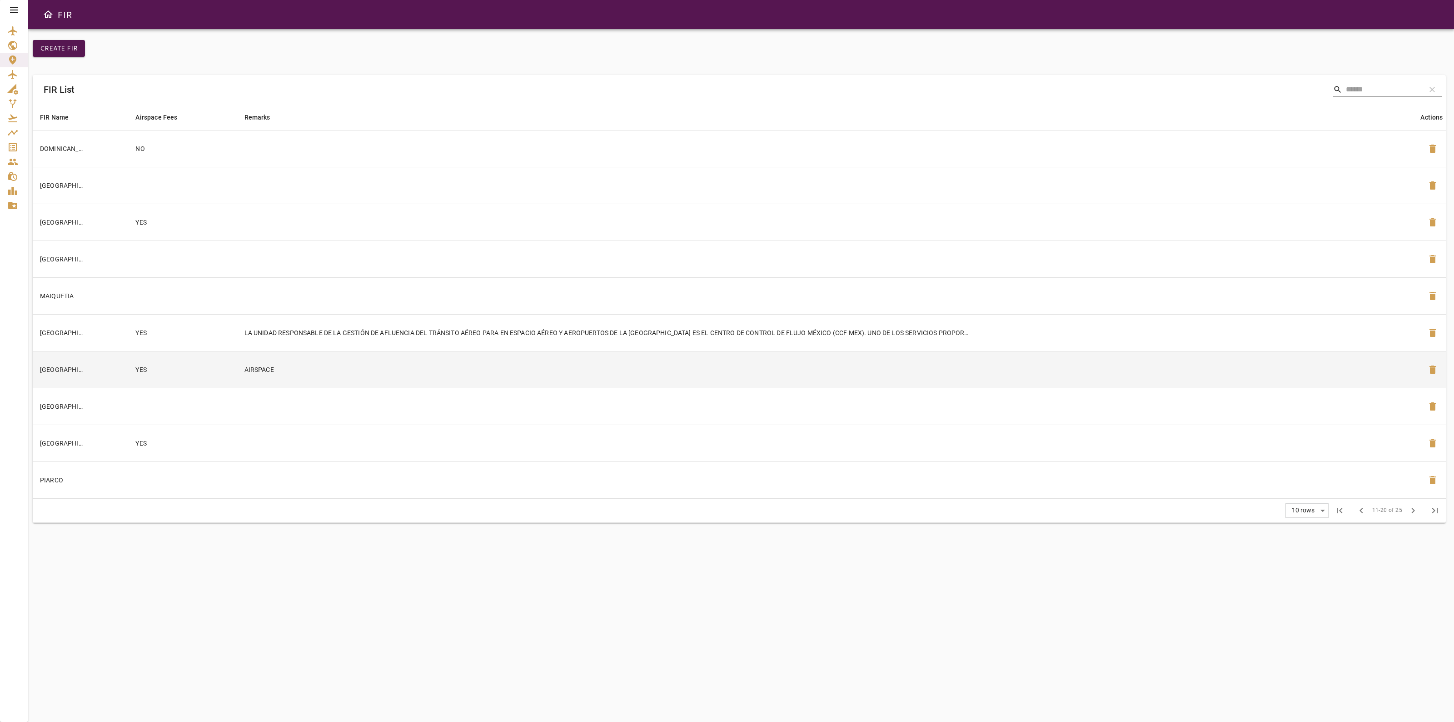
click at [1396, 370] on td "AIRSPACE" at bounding box center [828, 369] width 1183 height 37
click at [20, 12] on div at bounding box center [14, 10] width 28 height 20
click at [15, 12] on icon at bounding box center [14, 9] width 8 height 5
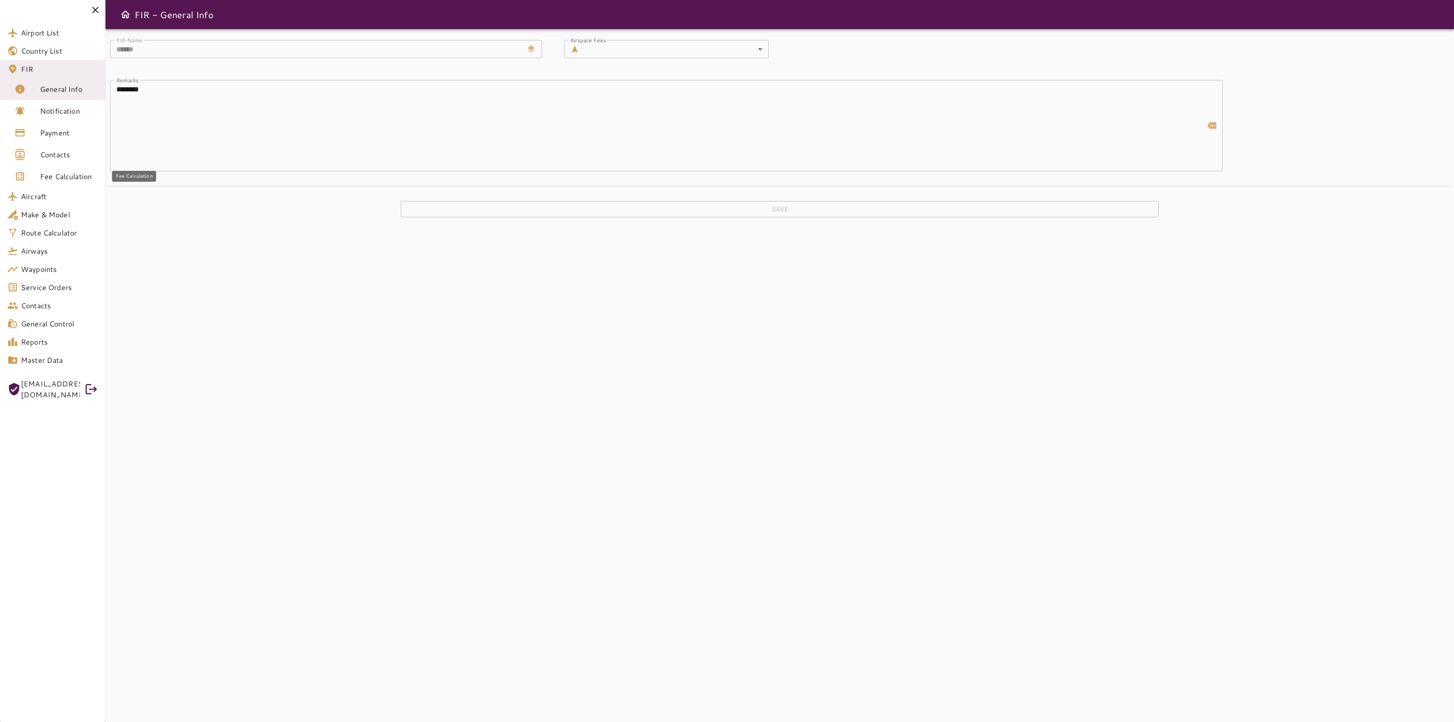
click at [40, 177] on span "Fee Calculation" at bounding box center [69, 176] width 58 height 11
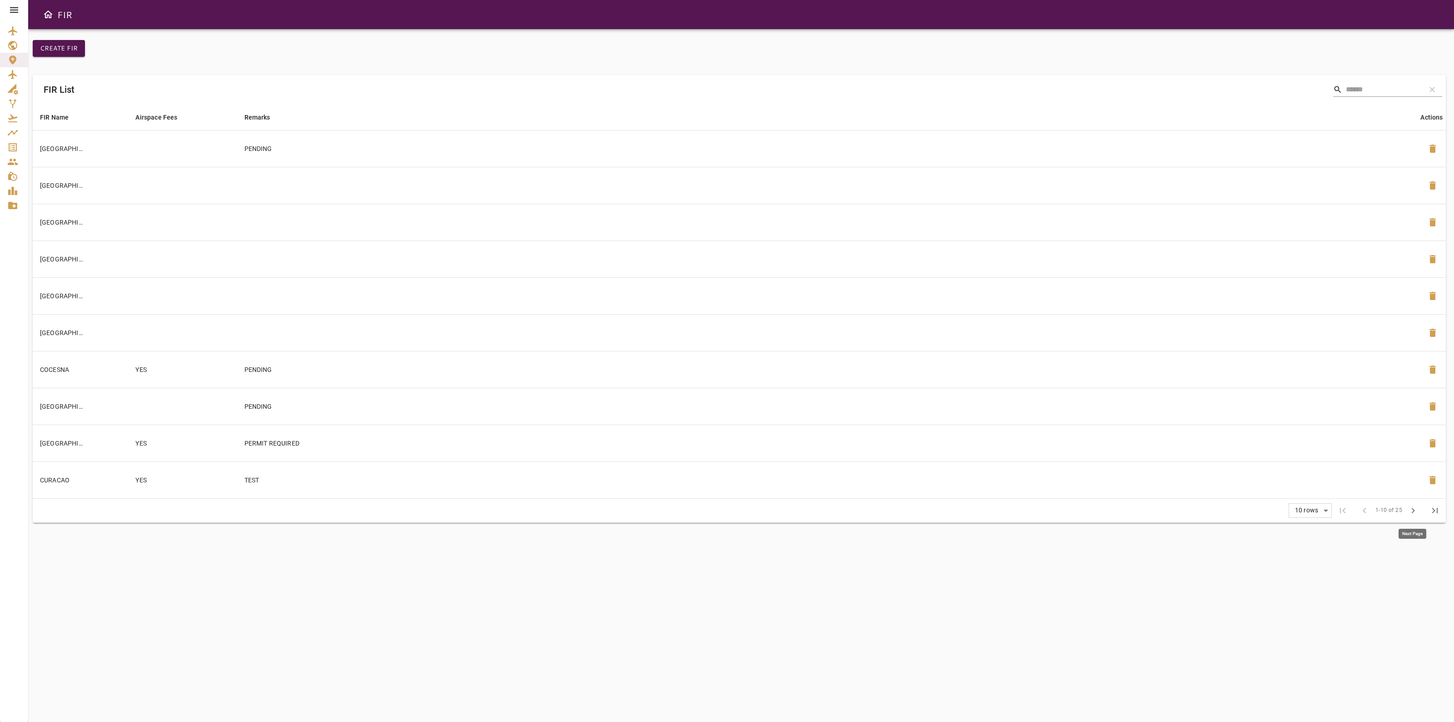
click at [1414, 505] on span "chevron_right" at bounding box center [1413, 510] width 11 height 11
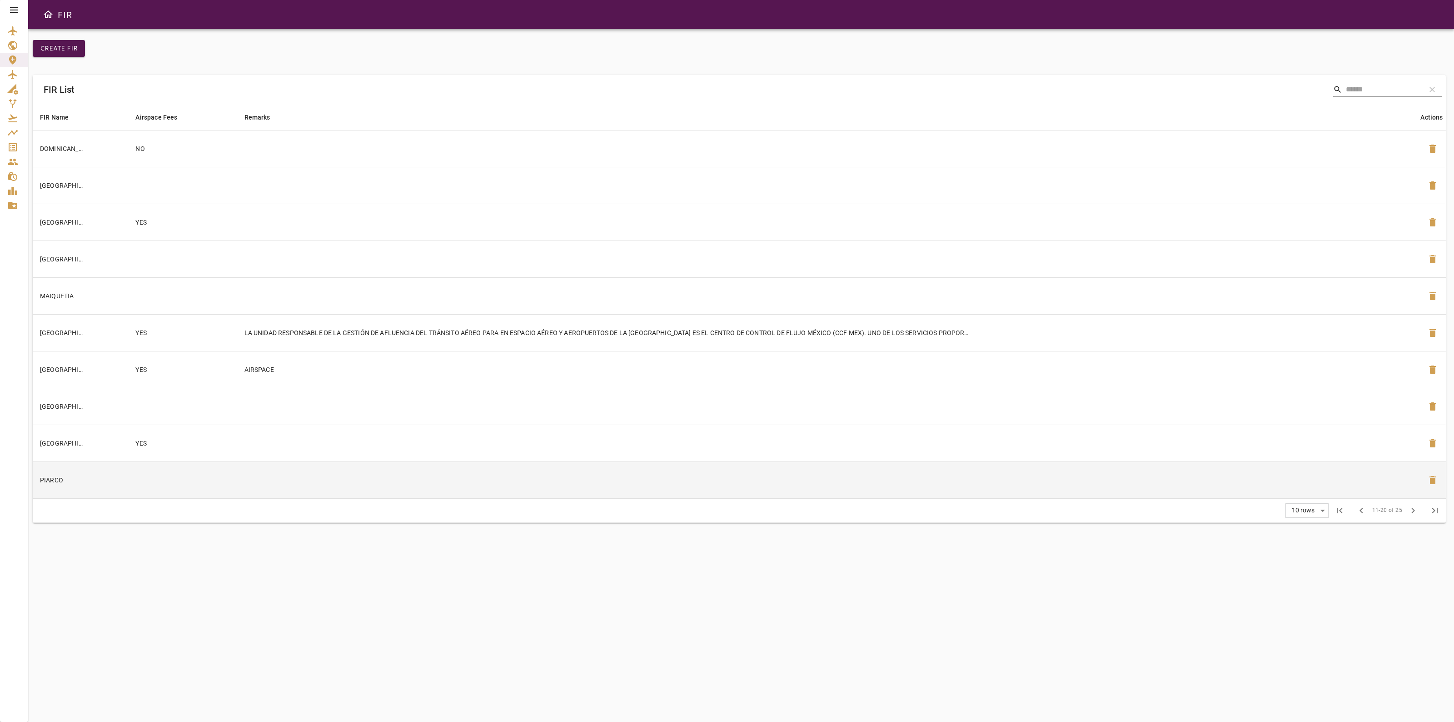
click at [776, 480] on td at bounding box center [828, 479] width 1183 height 37
click at [17, 12] on icon at bounding box center [14, 10] width 11 height 11
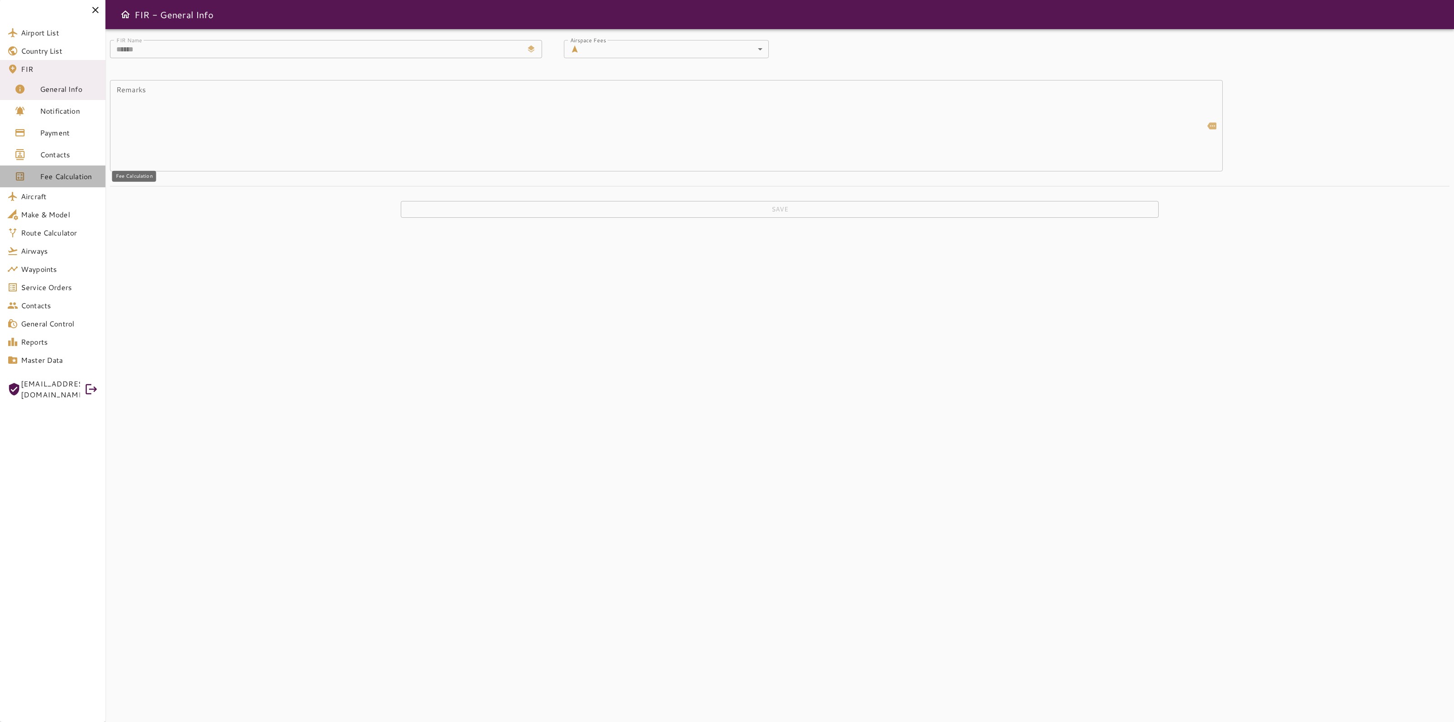
click at [49, 171] on span "Fee Calculation" at bounding box center [69, 176] width 58 height 11
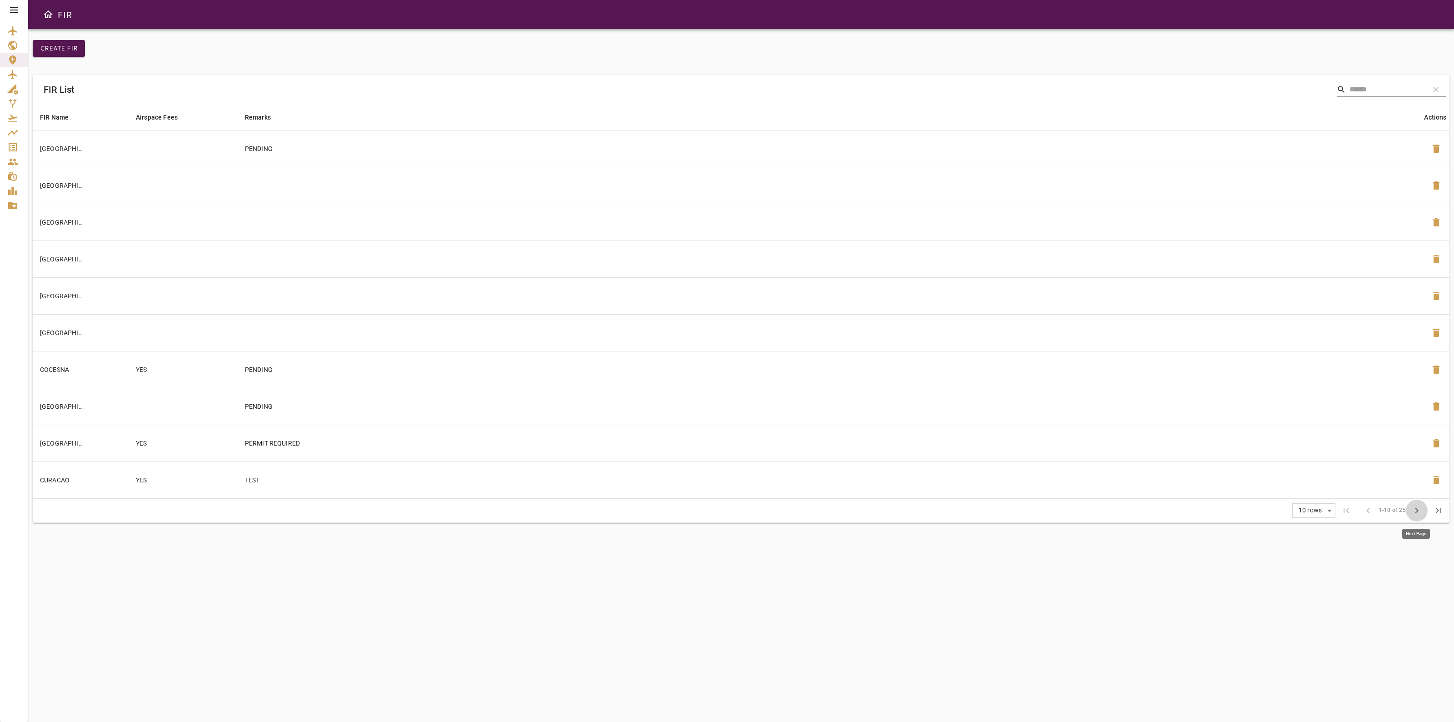
click at [1413, 506] on span "chevron_right" at bounding box center [1417, 510] width 11 height 11
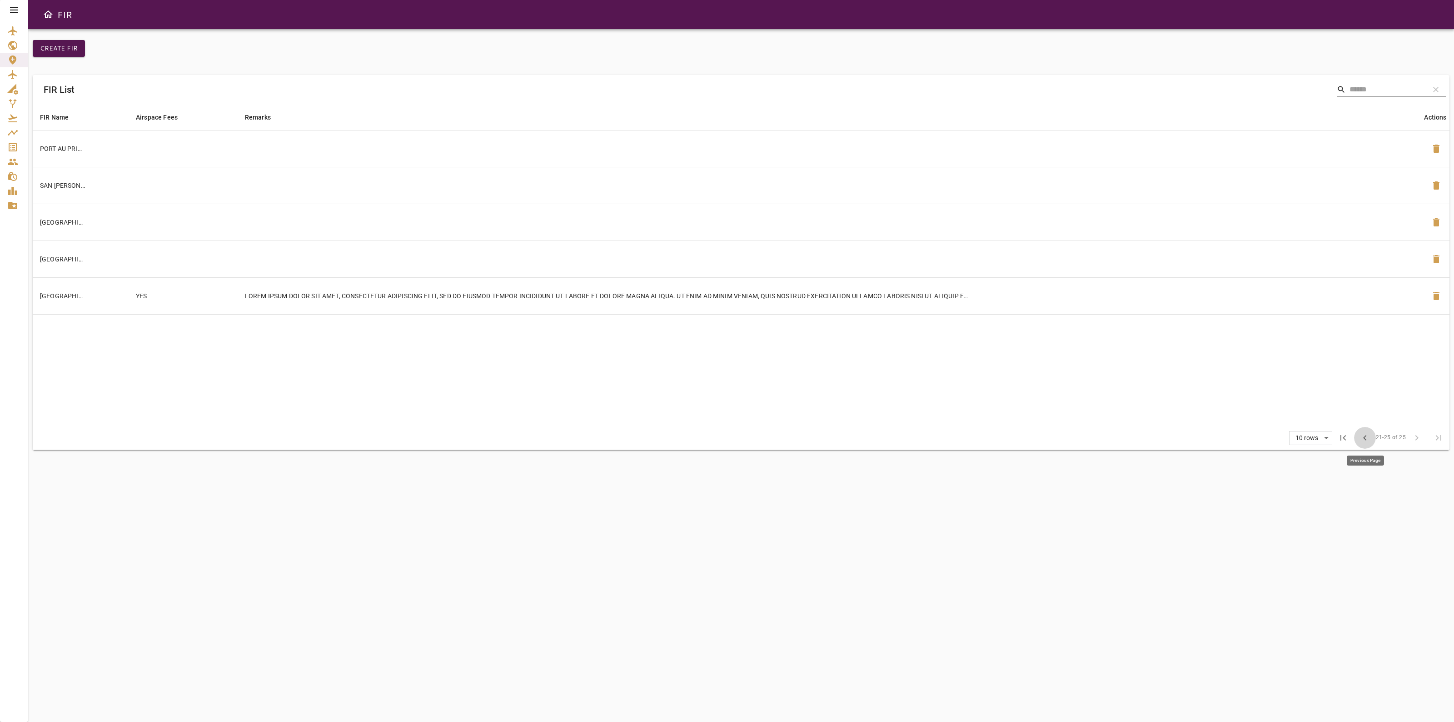
click at [1364, 444] on button "chevron_left" at bounding box center [1365, 438] width 22 height 22
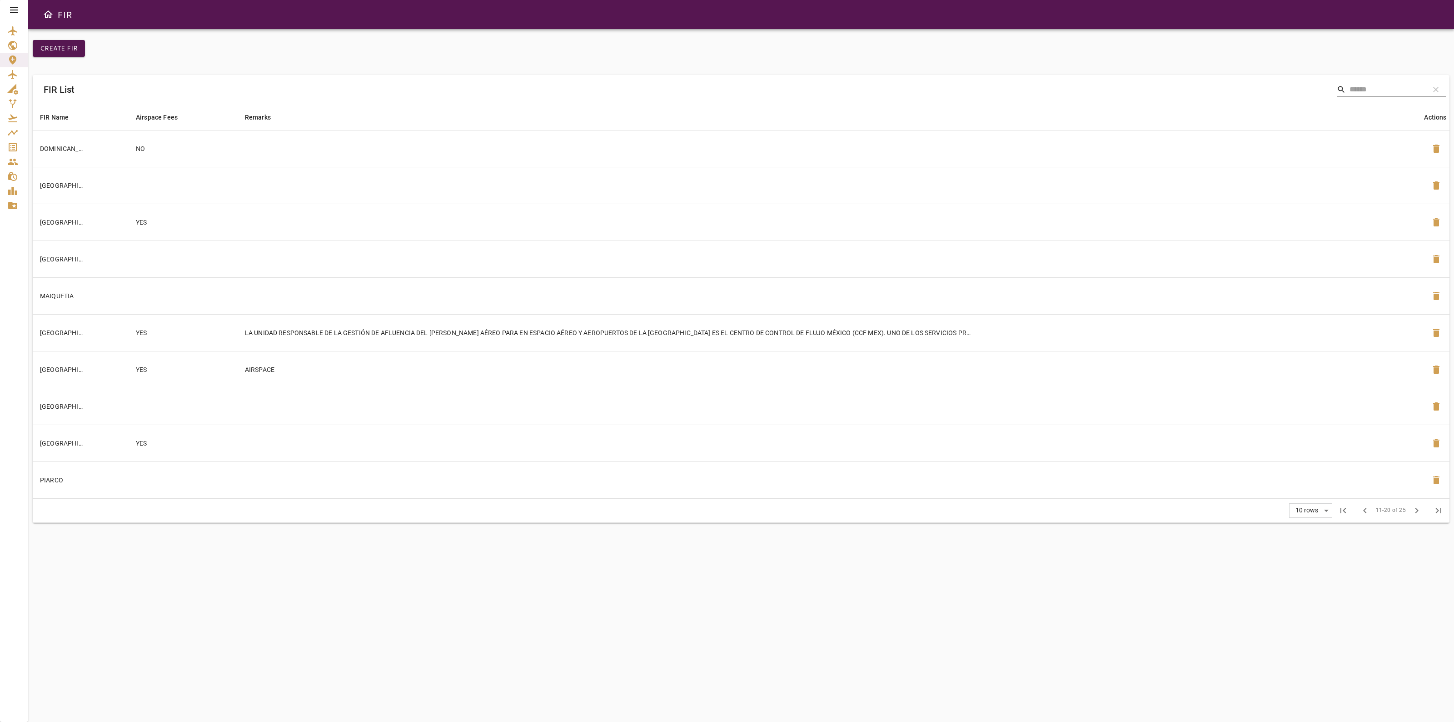
click at [1364, 444] on td at bounding box center [831, 442] width 1186 height 37
click at [16, 10] on icon at bounding box center [14, 9] width 8 height 5
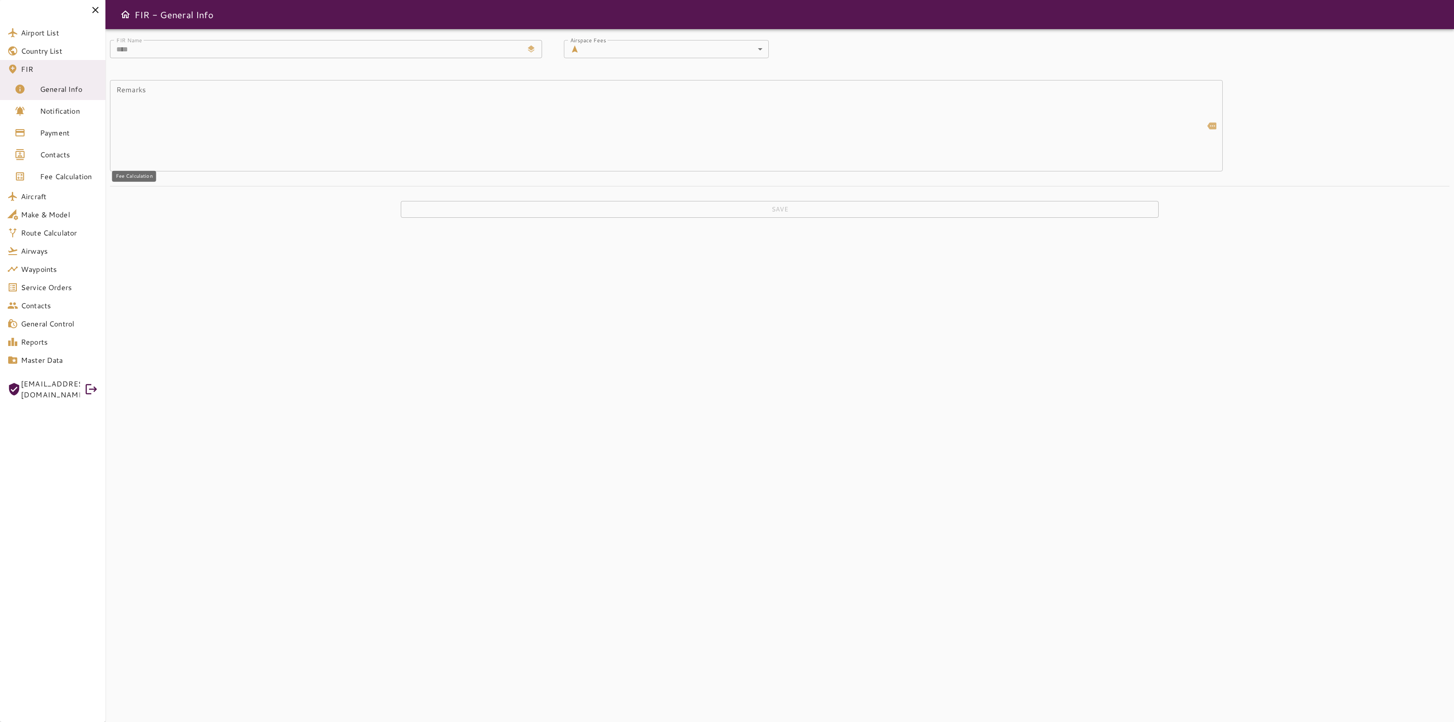
click at [26, 165] on link "Fee Calculation" at bounding box center [52, 176] width 105 height 22
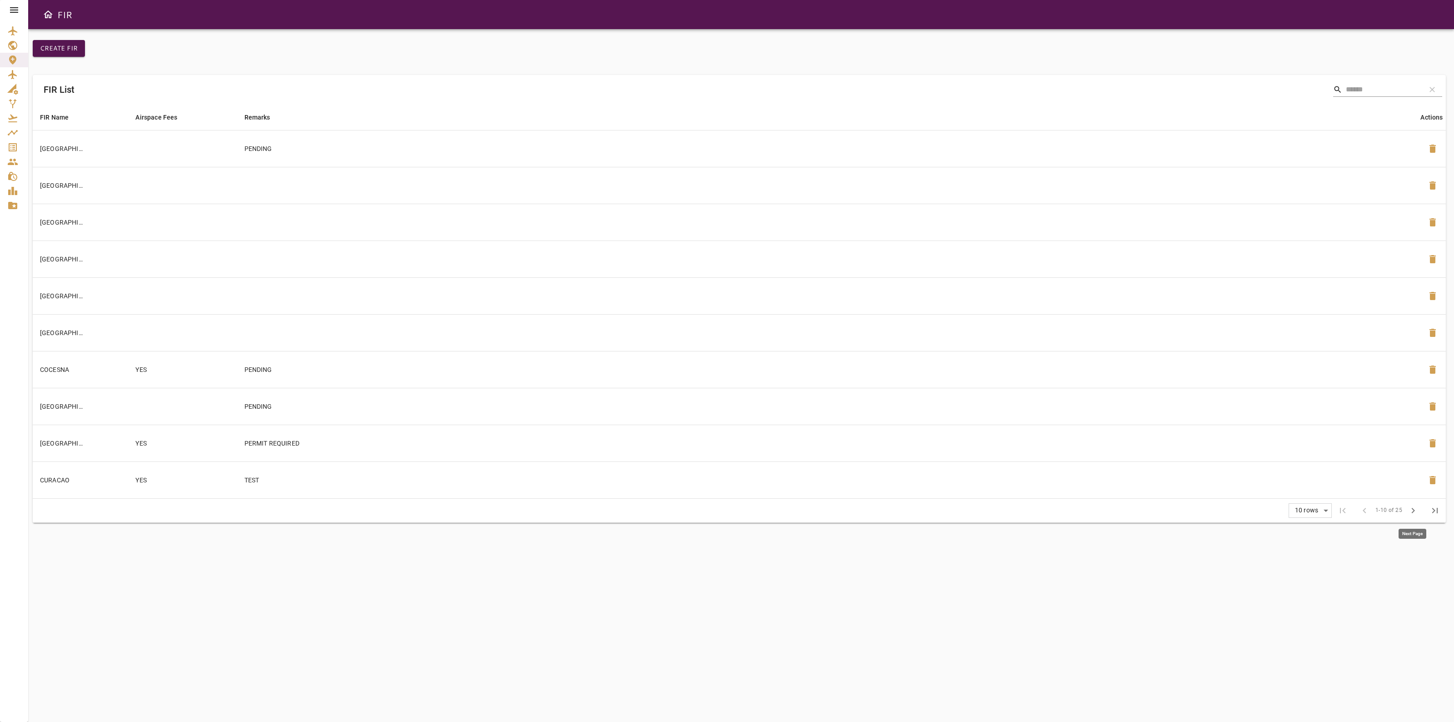
click at [1412, 514] on span "chevron_right" at bounding box center [1413, 510] width 11 height 11
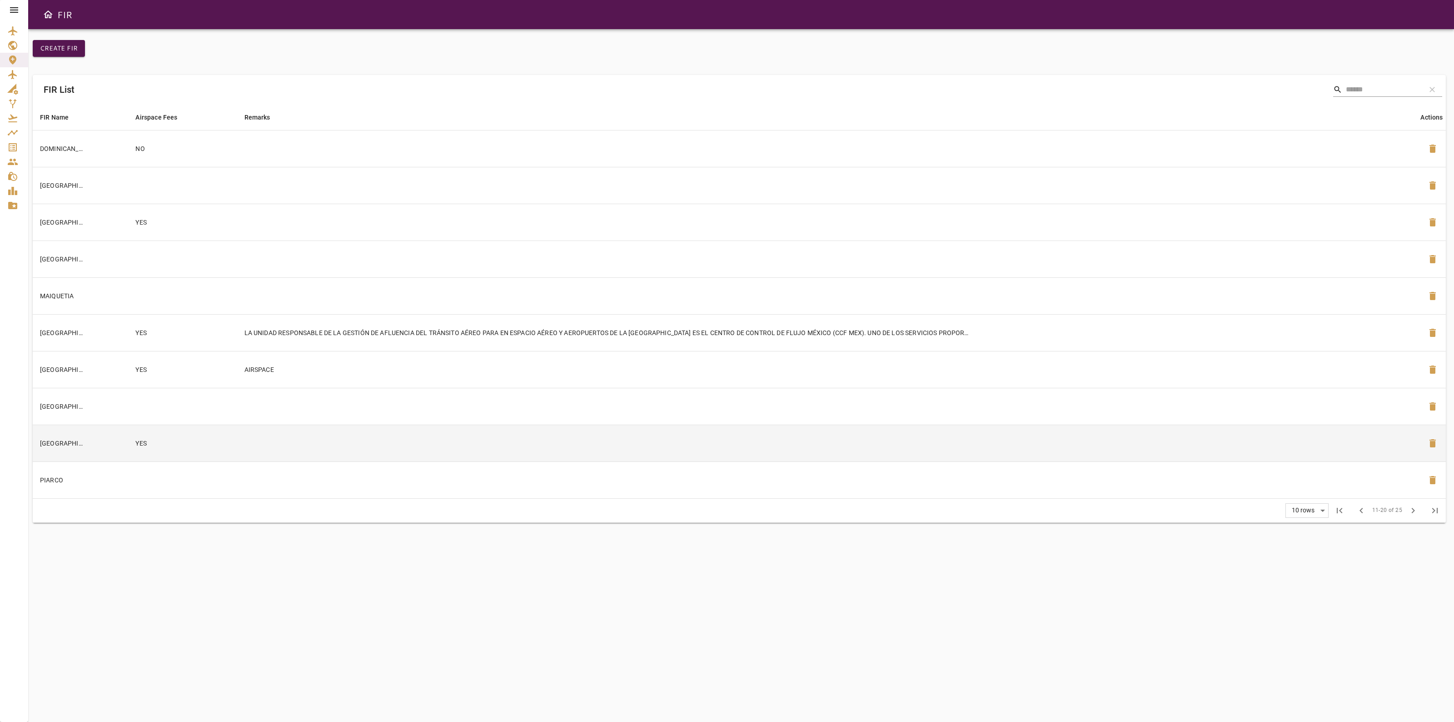
click at [1372, 432] on td at bounding box center [828, 442] width 1183 height 37
click at [18, 8] on icon at bounding box center [14, 10] width 11 height 11
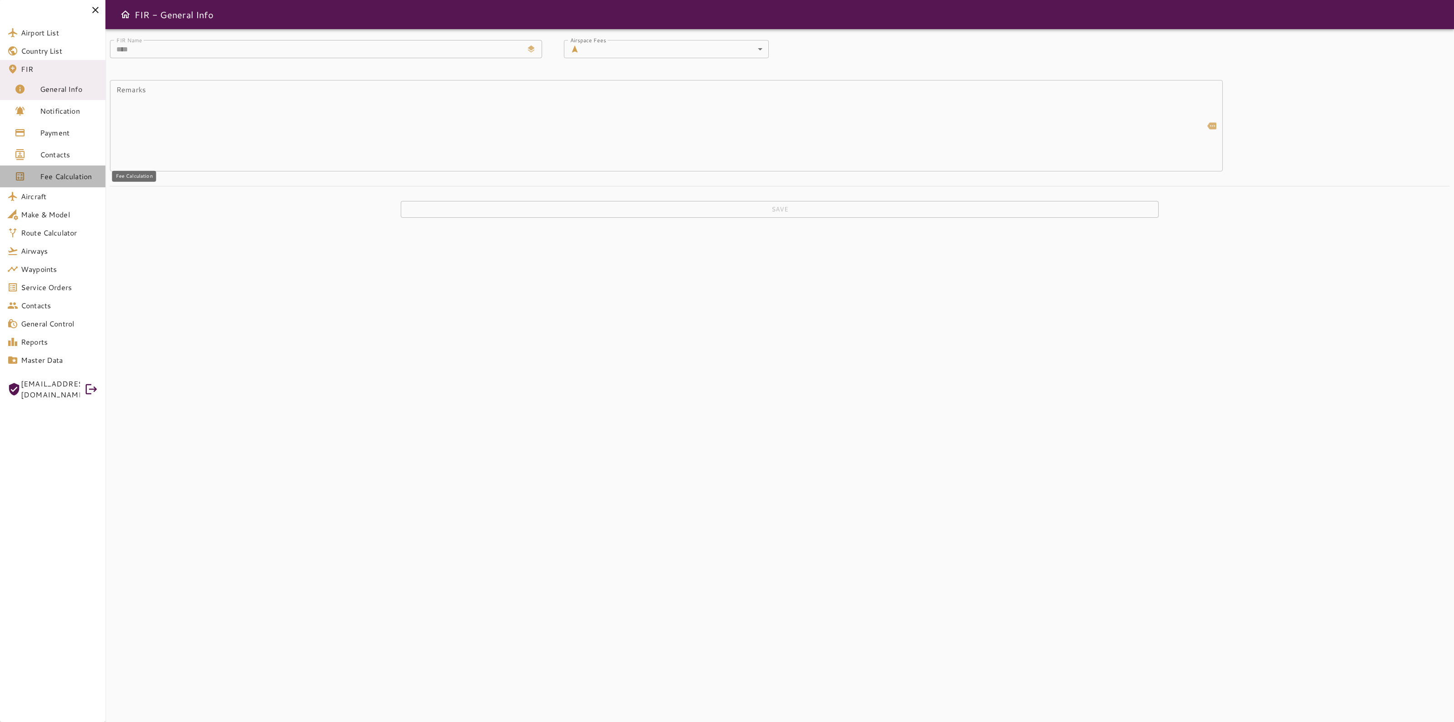
click at [62, 171] on span "Fee Calculation" at bounding box center [69, 176] width 58 height 11
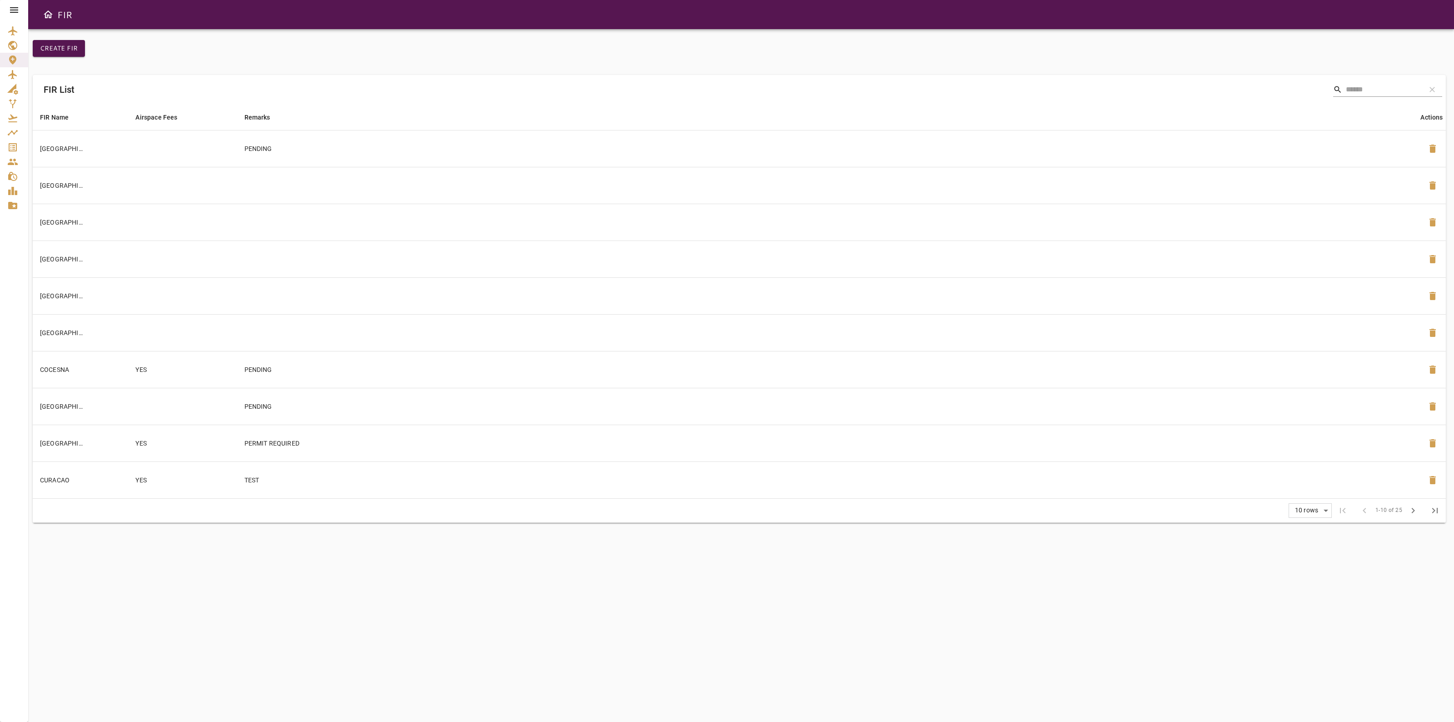
click at [1310, 409] on td "PENDING" at bounding box center [828, 406] width 1183 height 37
click at [16, 8] on icon at bounding box center [14, 10] width 11 height 11
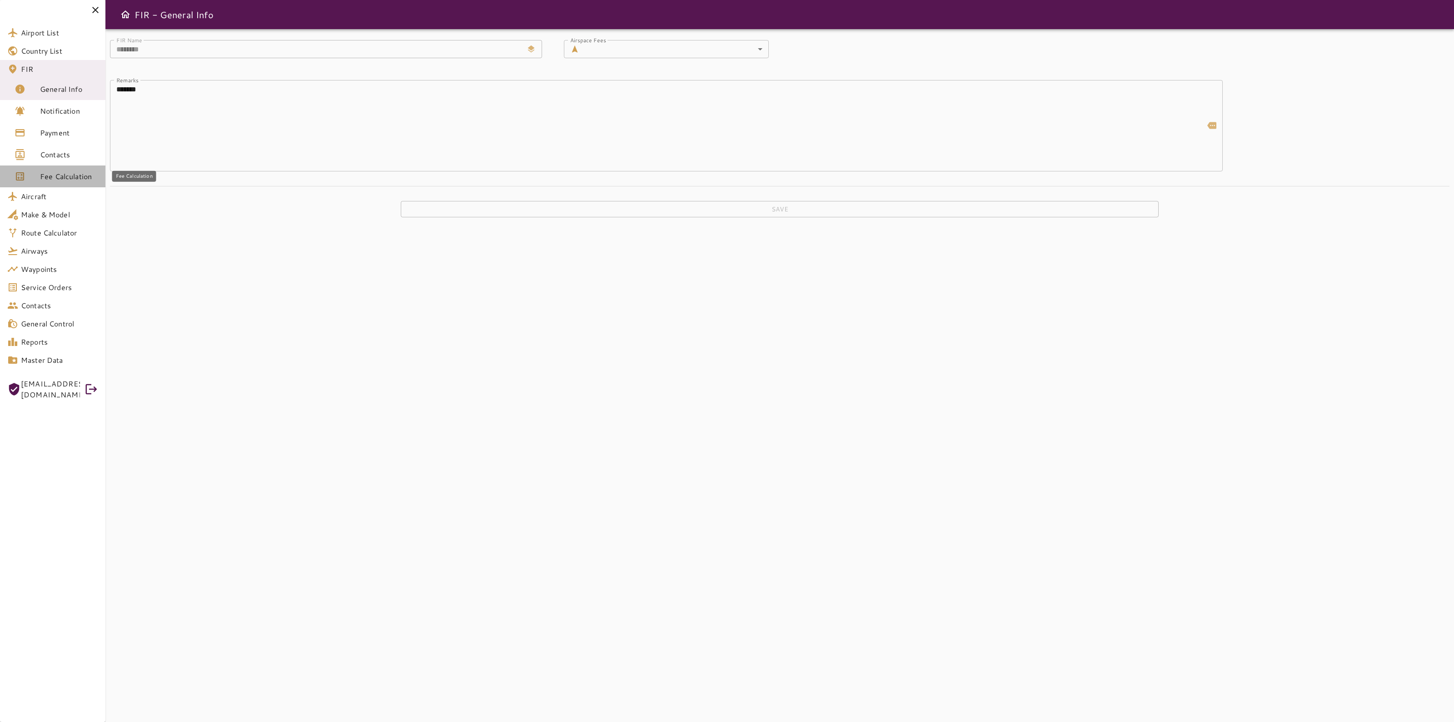
click at [60, 175] on span "Fee Calculation" at bounding box center [69, 176] width 58 height 11
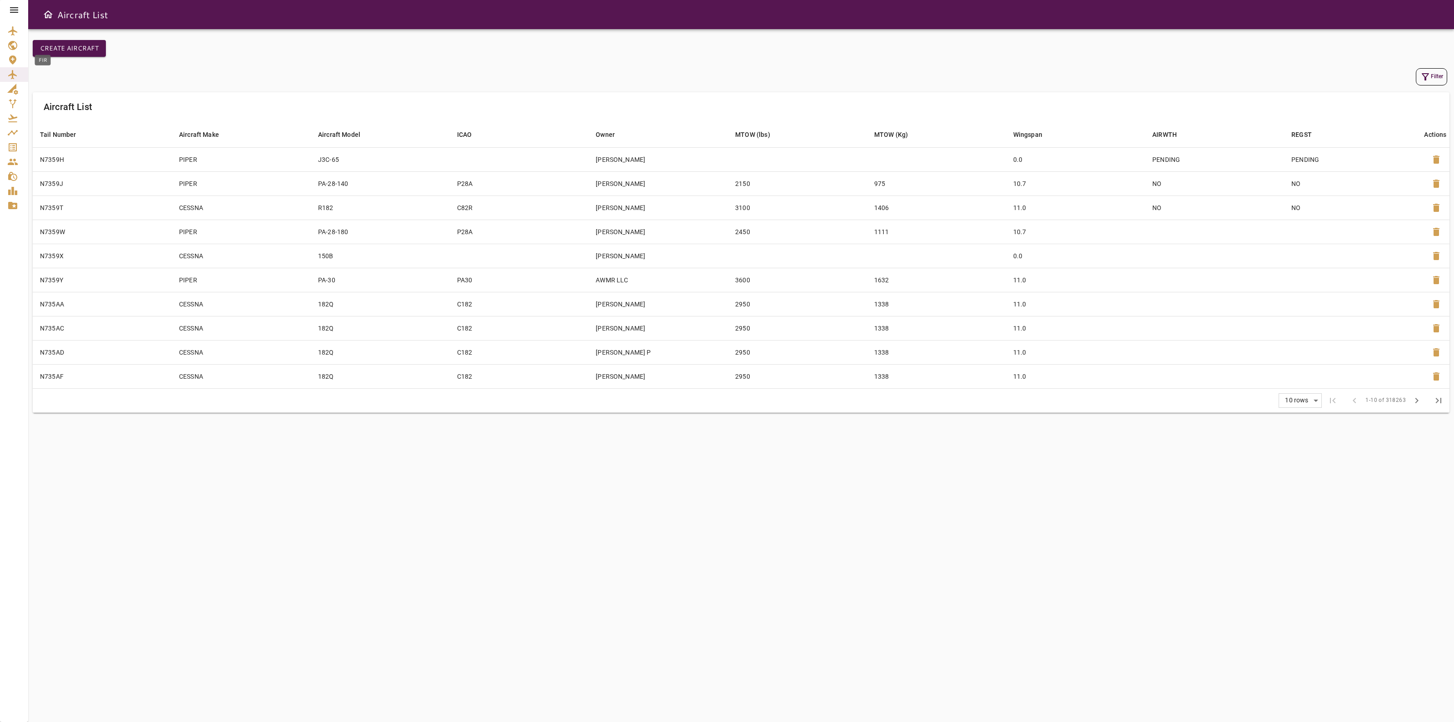
click at [15, 62] on icon "FIR" at bounding box center [12, 60] width 11 height 11
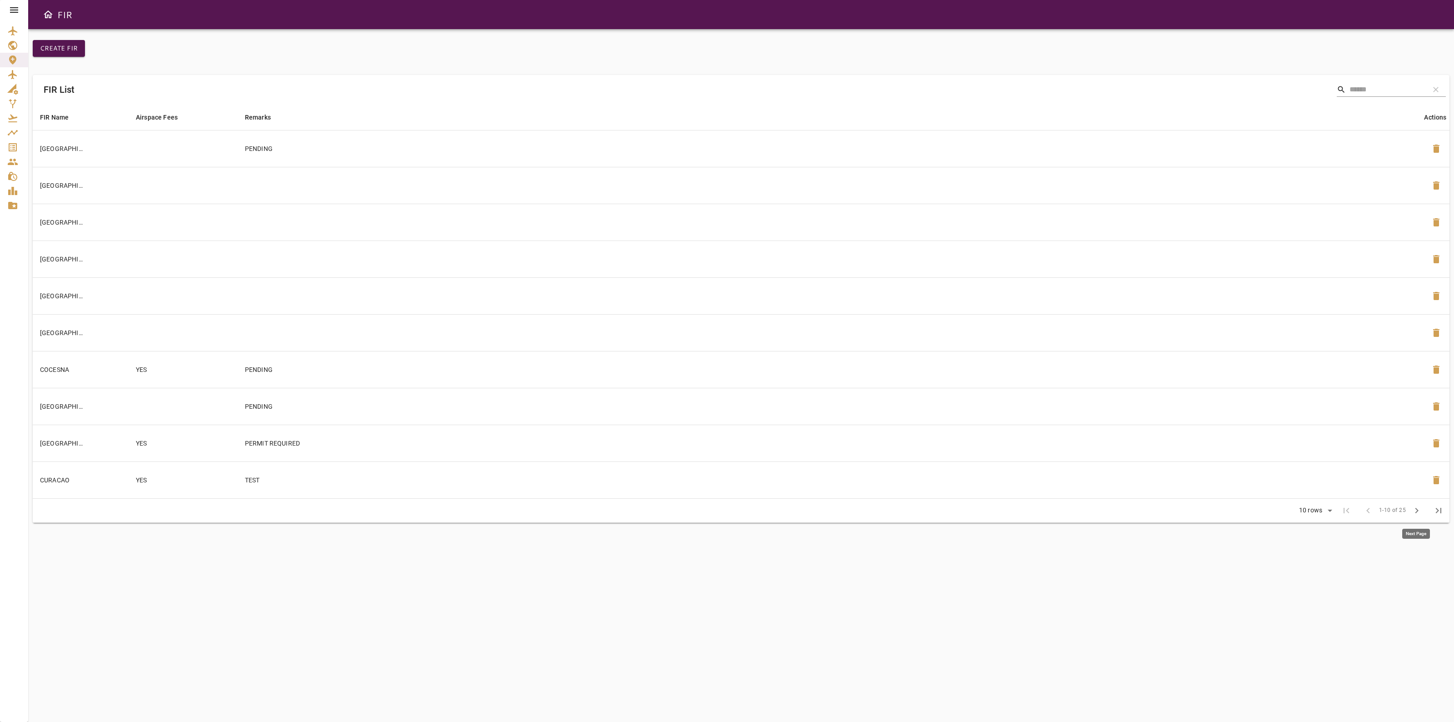
click at [1415, 509] on span "chevron_right" at bounding box center [1417, 510] width 11 height 11
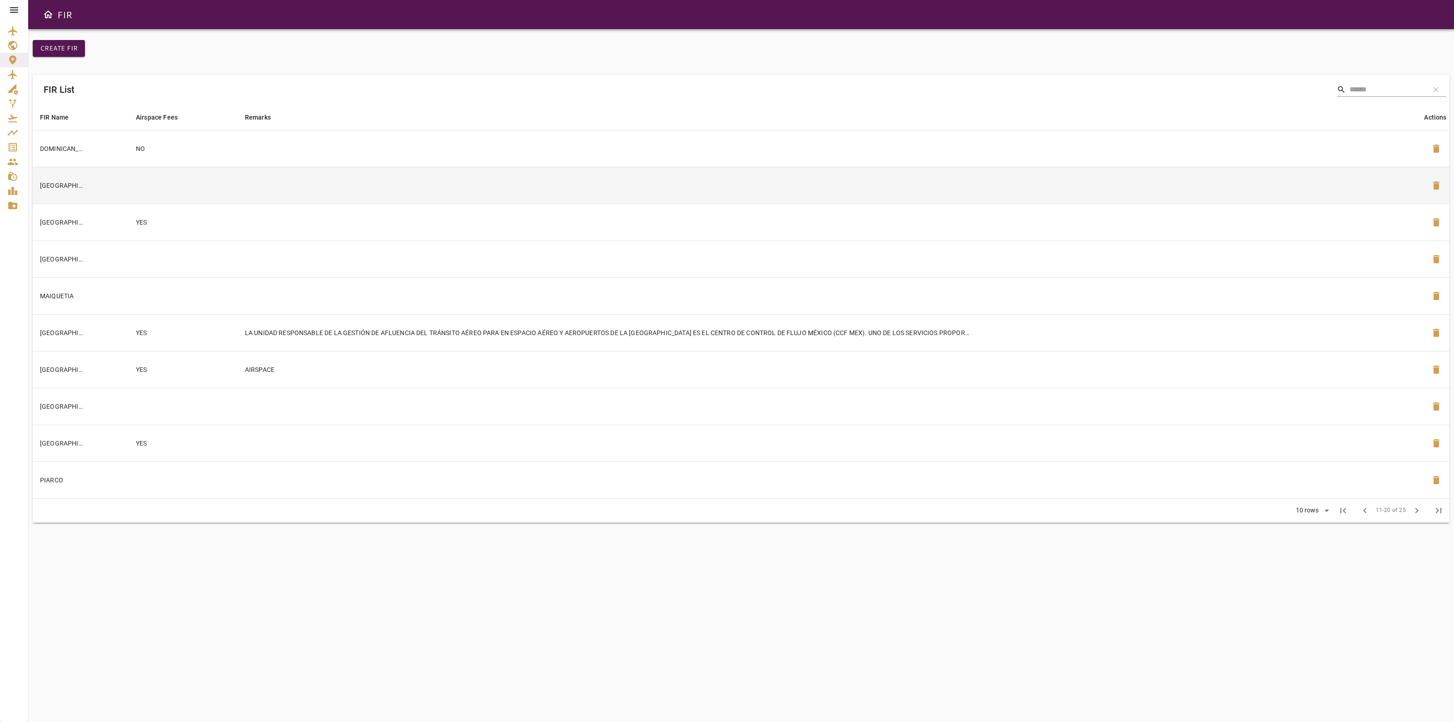
click at [888, 178] on td at bounding box center [831, 185] width 1186 height 37
drag, startPoint x: 15, startPoint y: 10, endPoint x: 18, endPoint y: 19, distance: 9.0
click at [15, 10] on icon at bounding box center [14, 10] width 11 height 11
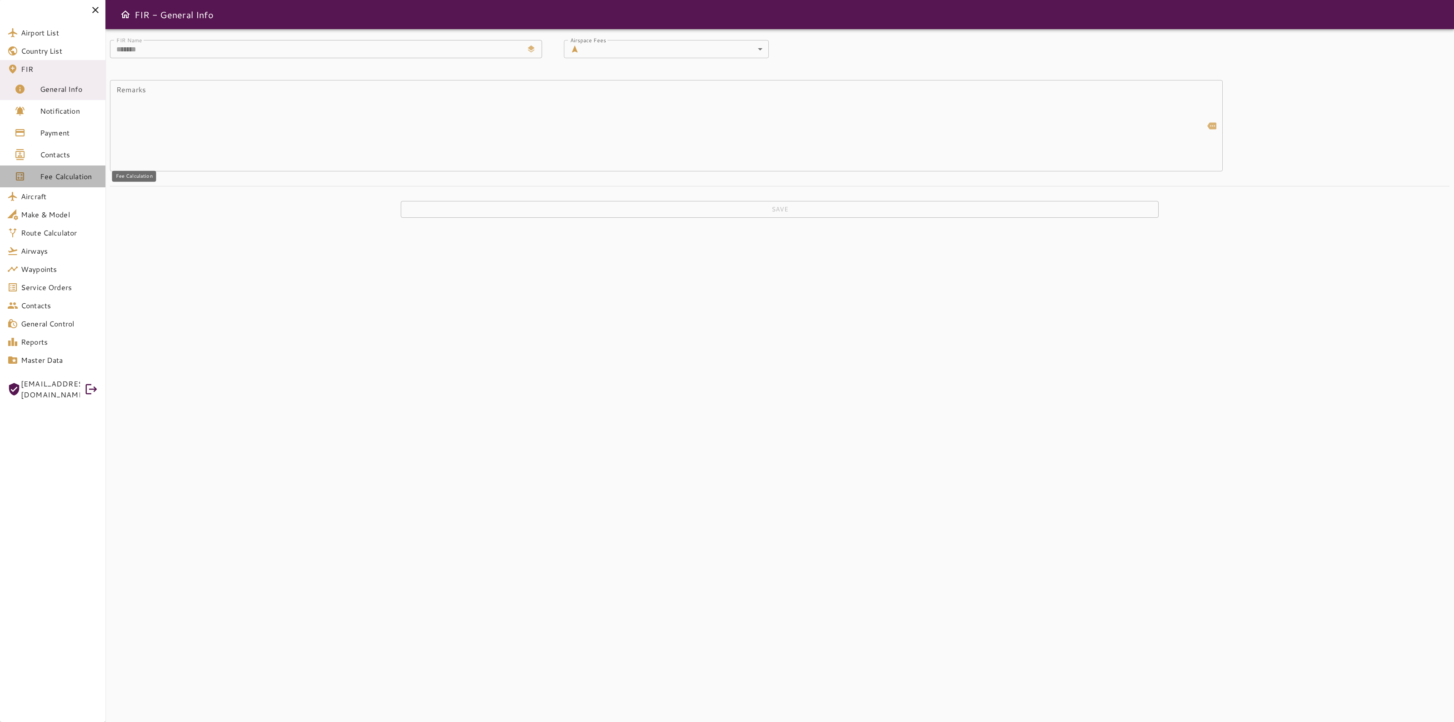
click at [47, 178] on span "Fee Calculation" at bounding box center [69, 176] width 58 height 11
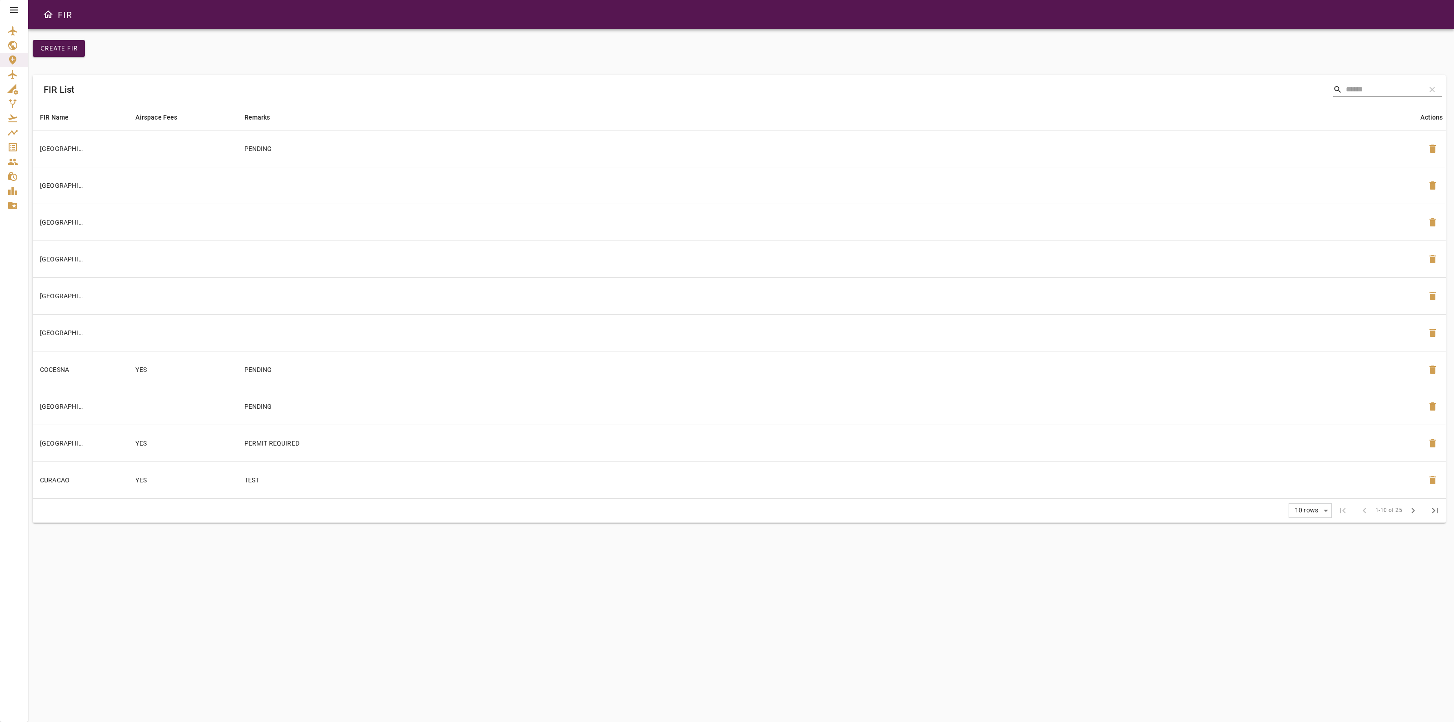
click at [1262, 256] on td at bounding box center [828, 258] width 1183 height 37
click at [5, 63] on link "FIR" at bounding box center [14, 60] width 28 height 15
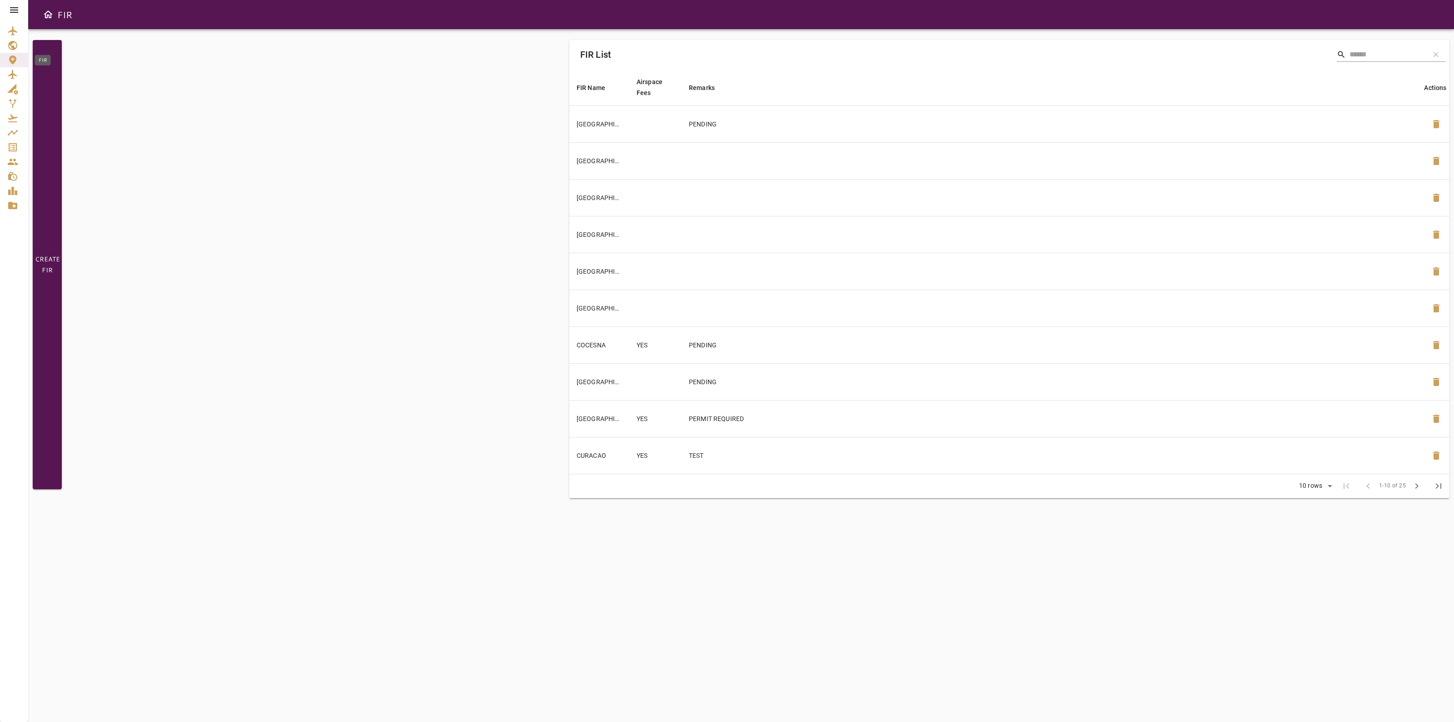
click at [10, 66] on link "FIR" at bounding box center [14, 60] width 28 height 15
click at [700, 237] on td at bounding box center [1053, 234] width 742 height 37
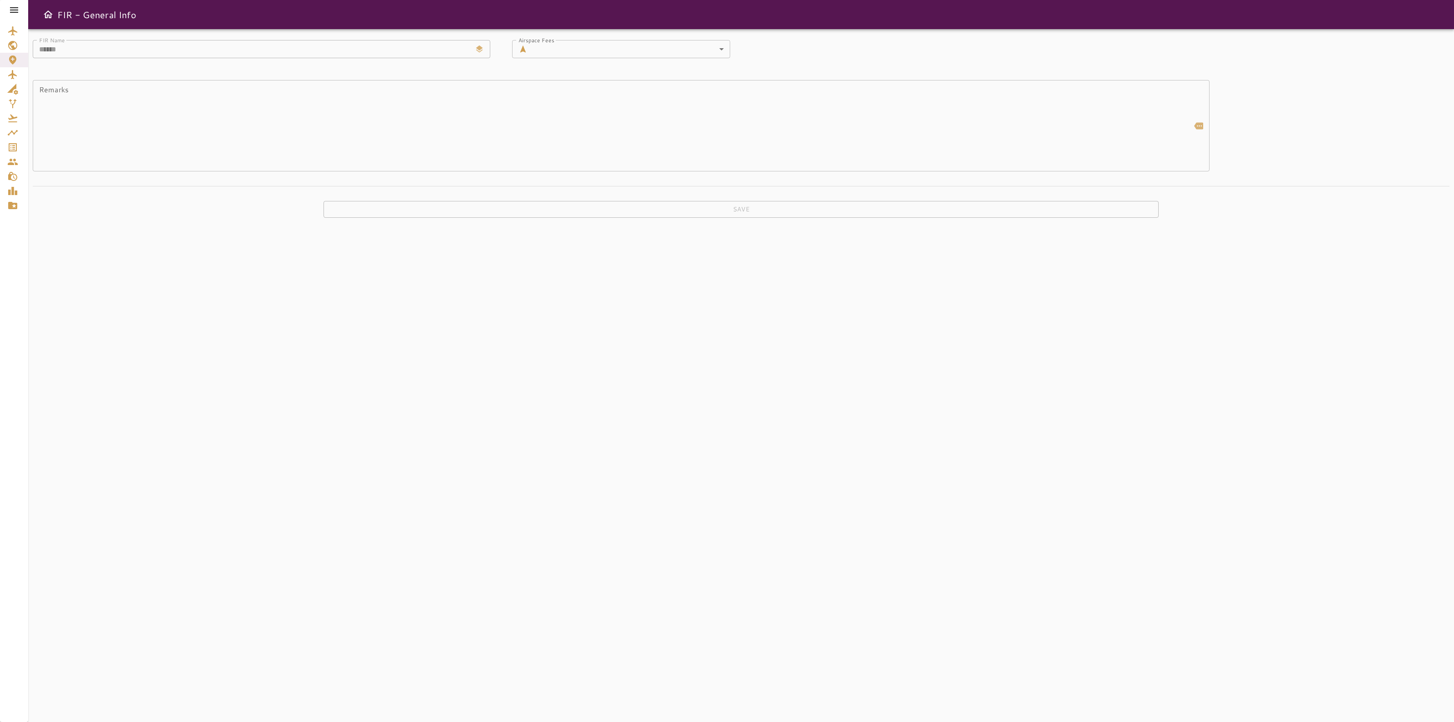
click at [19, 7] on icon at bounding box center [14, 10] width 11 height 11
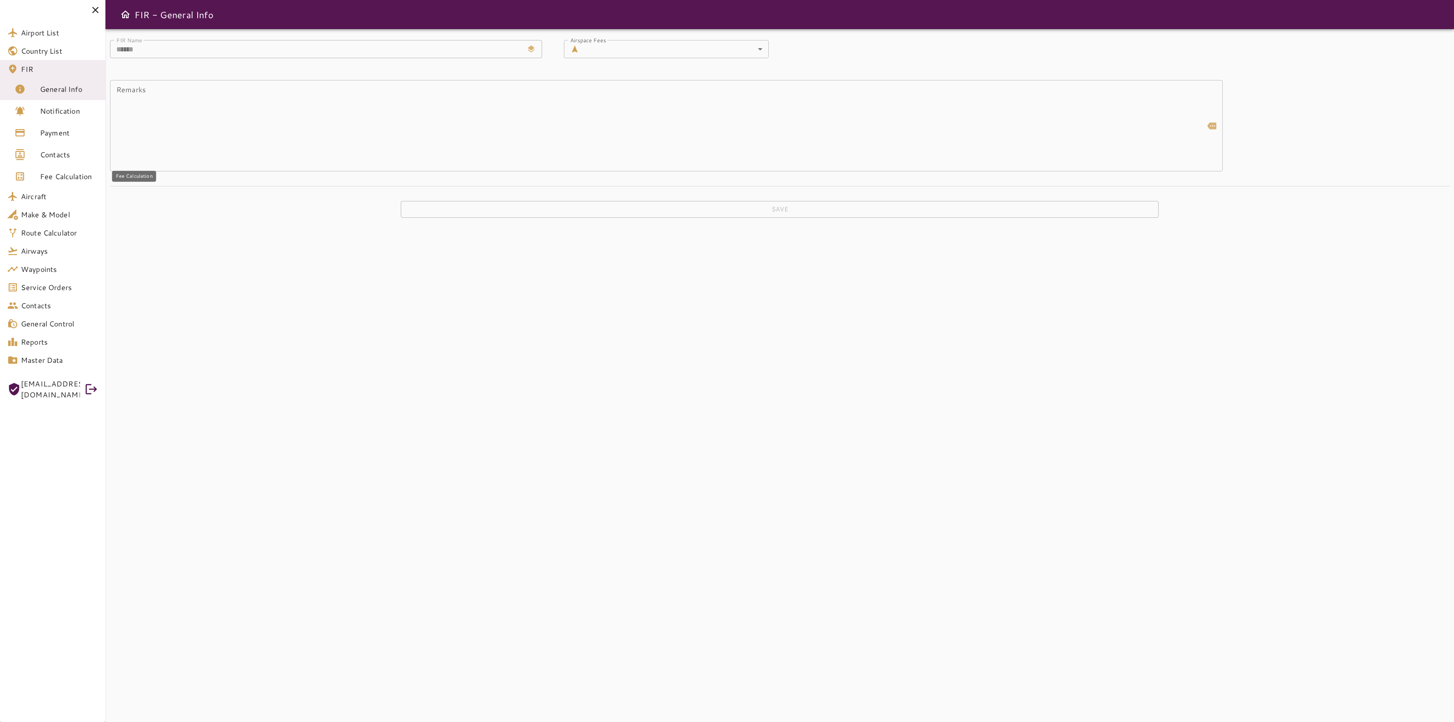
click at [59, 179] on span "Fee Calculation" at bounding box center [69, 176] width 58 height 11
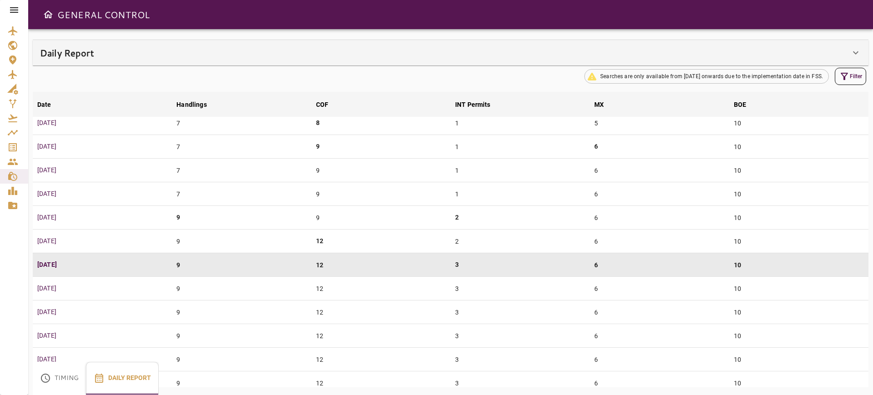
scroll to position [227, 0]
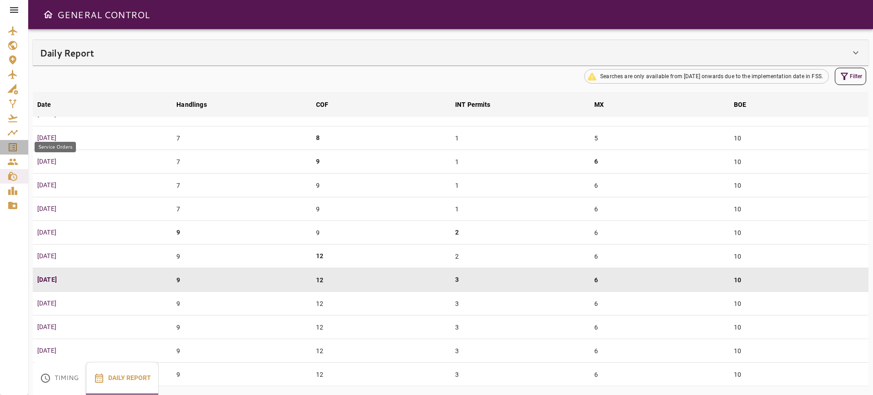
click at [11, 147] on icon "Service Orders" at bounding box center [13, 147] width 8 height 8
